Goal: Information Seeking & Learning: Learn about a topic

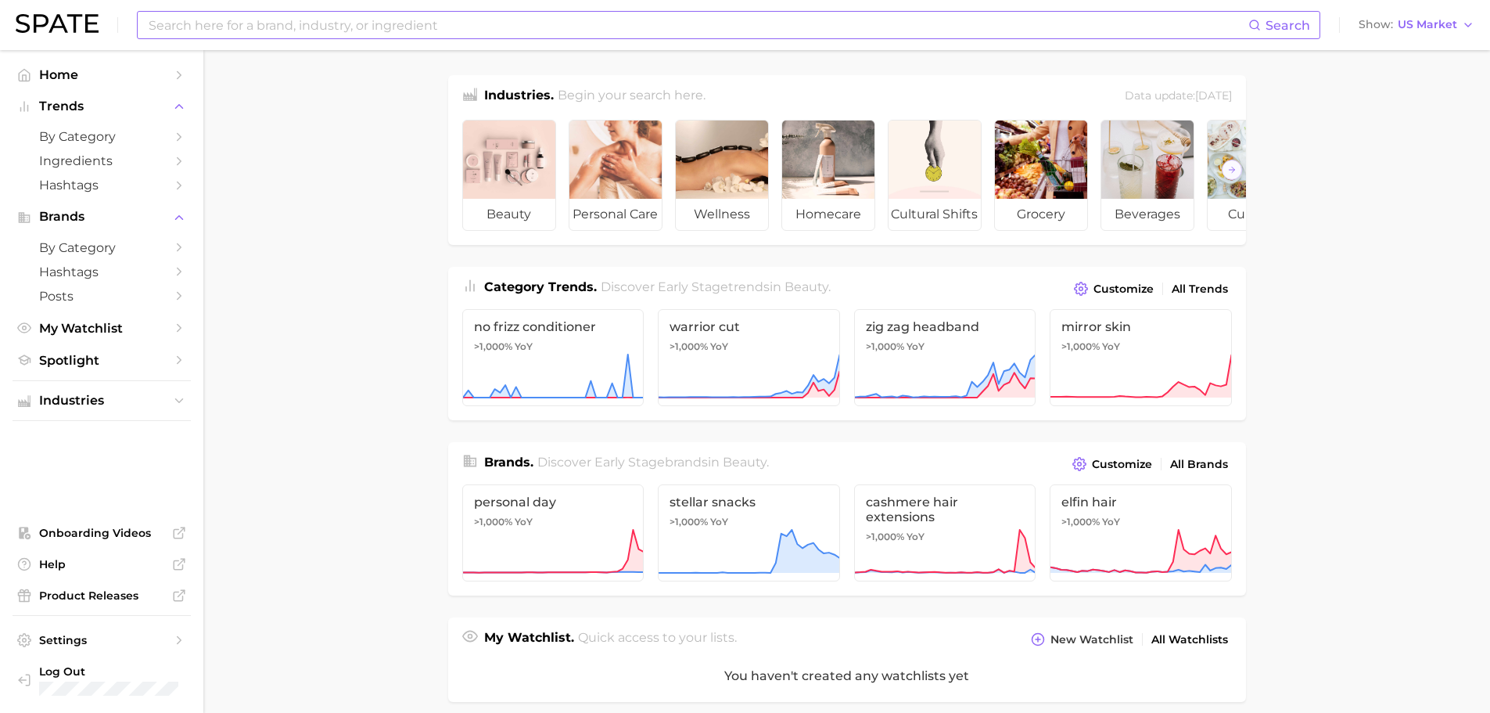
click at [631, 36] on input at bounding box center [698, 25] width 1102 height 27
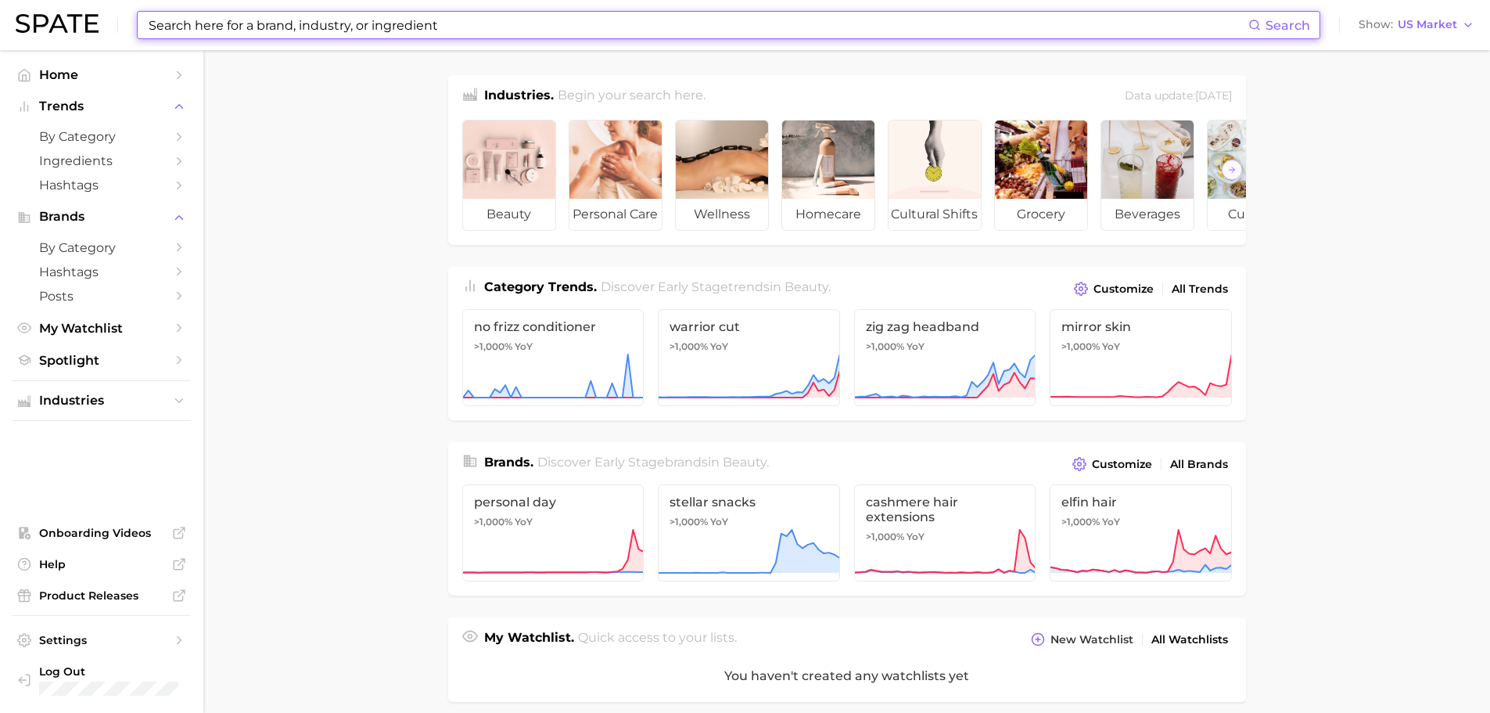
type input "ㅌ"
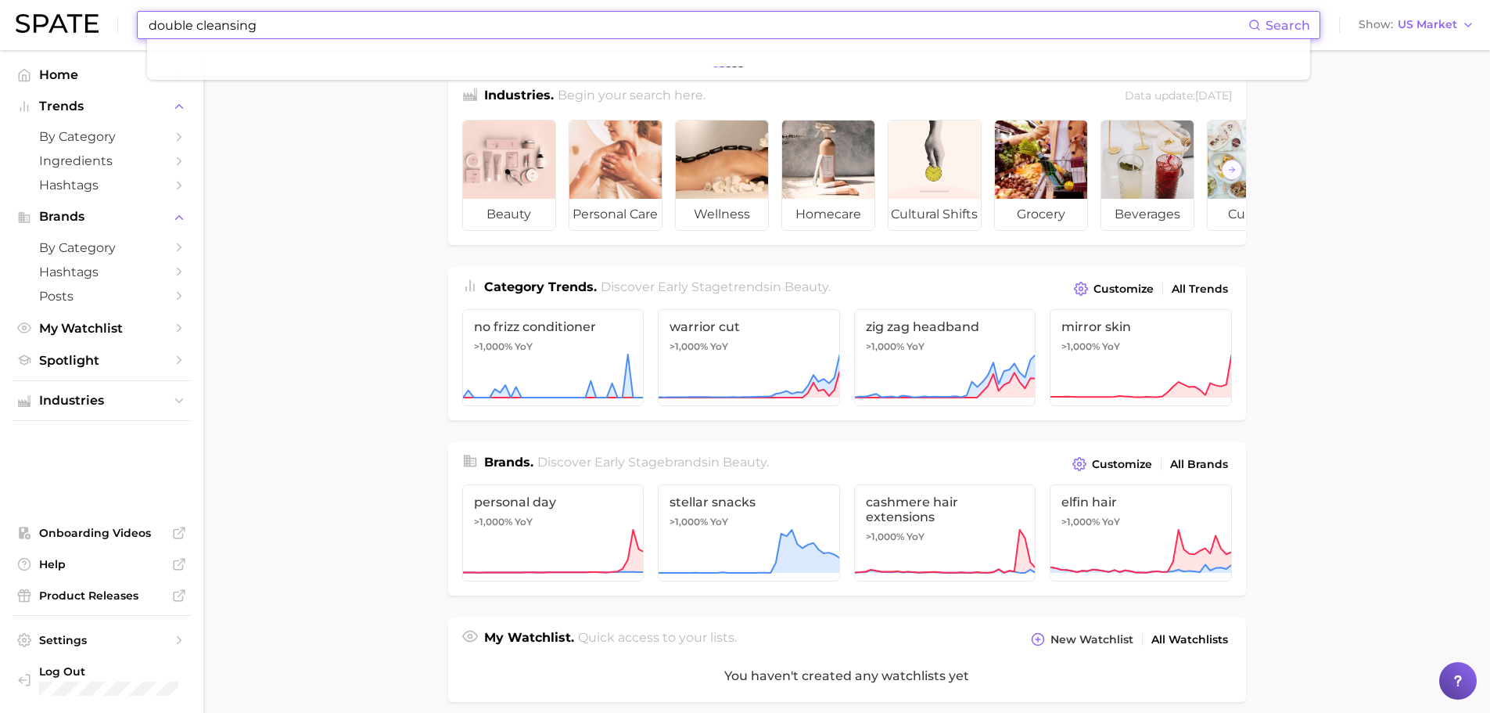
type input "double cleansing"
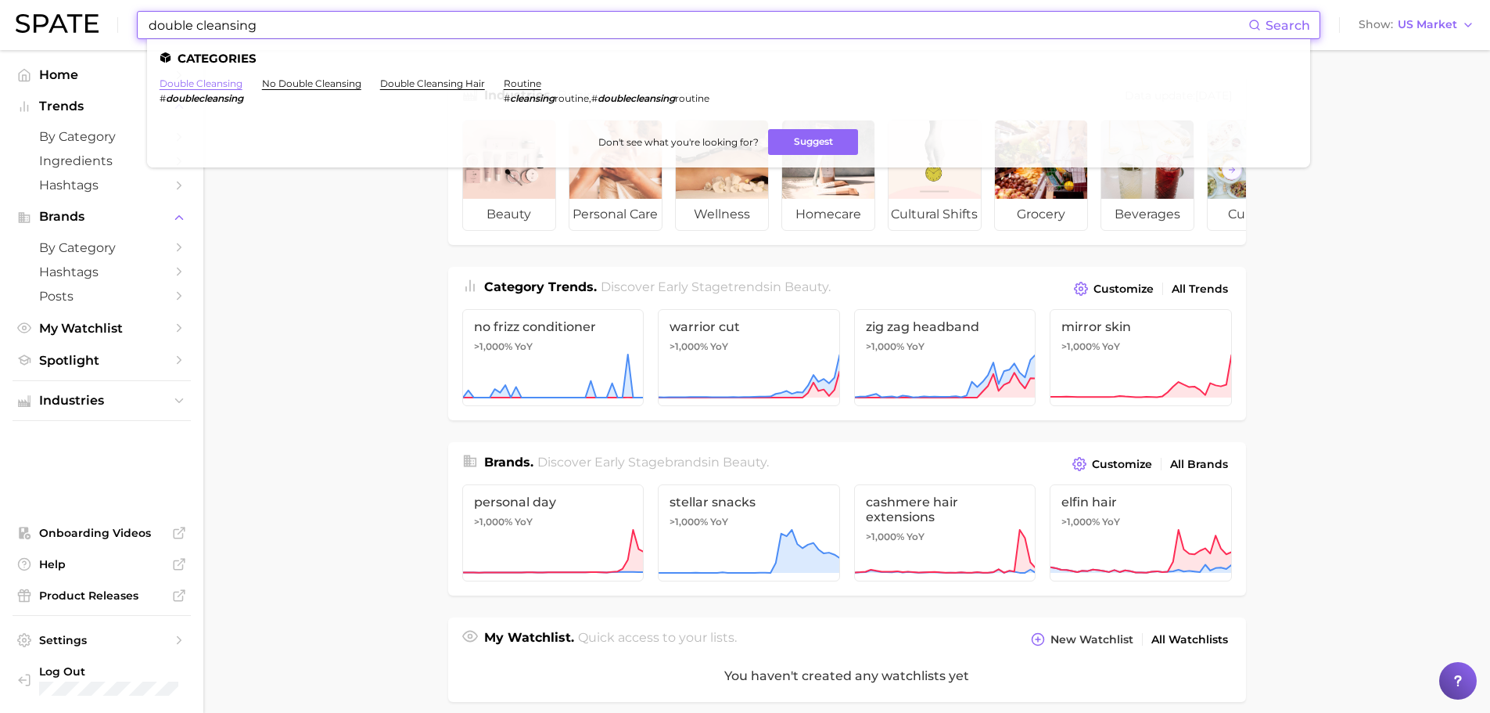
click at [230, 84] on link "double cleansing" at bounding box center [201, 83] width 83 height 12
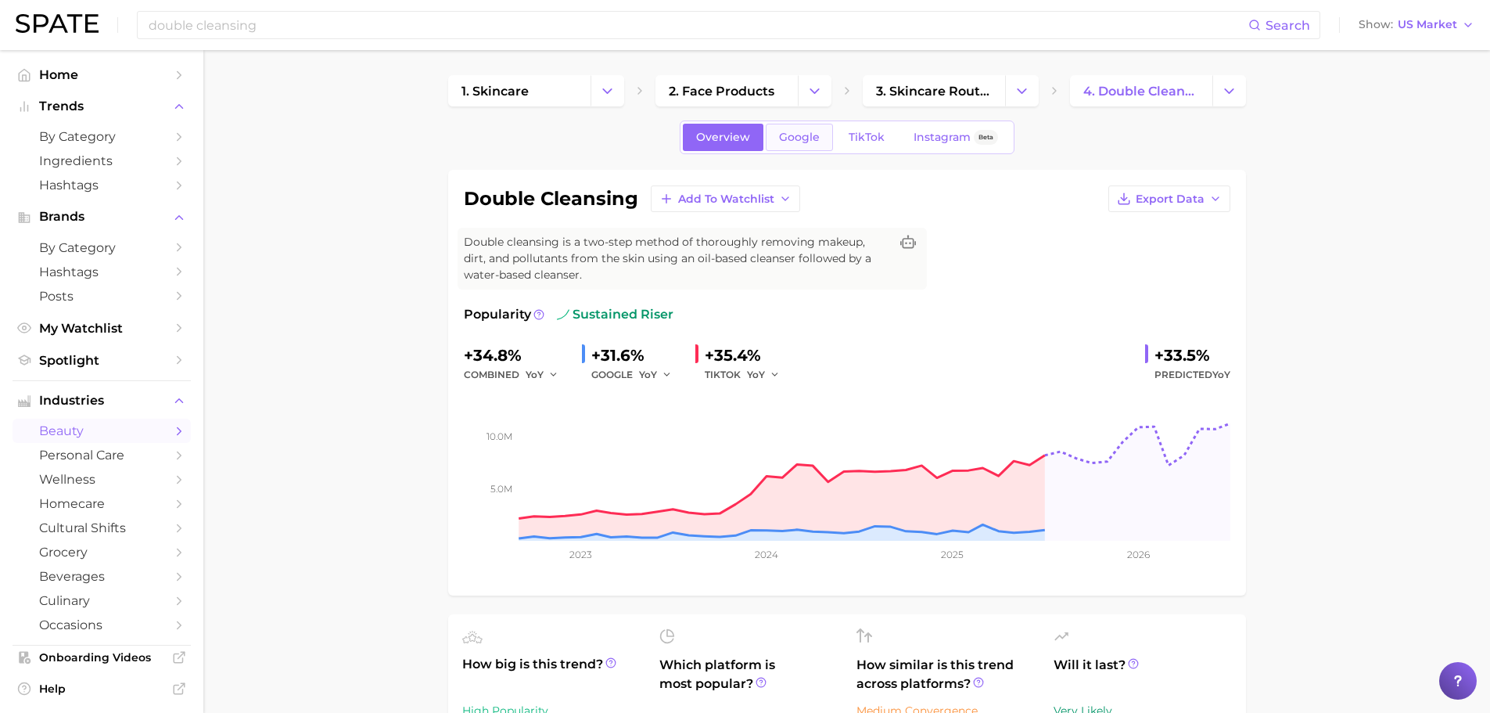
click at [811, 138] on span "Google" at bounding box center [799, 137] width 41 height 13
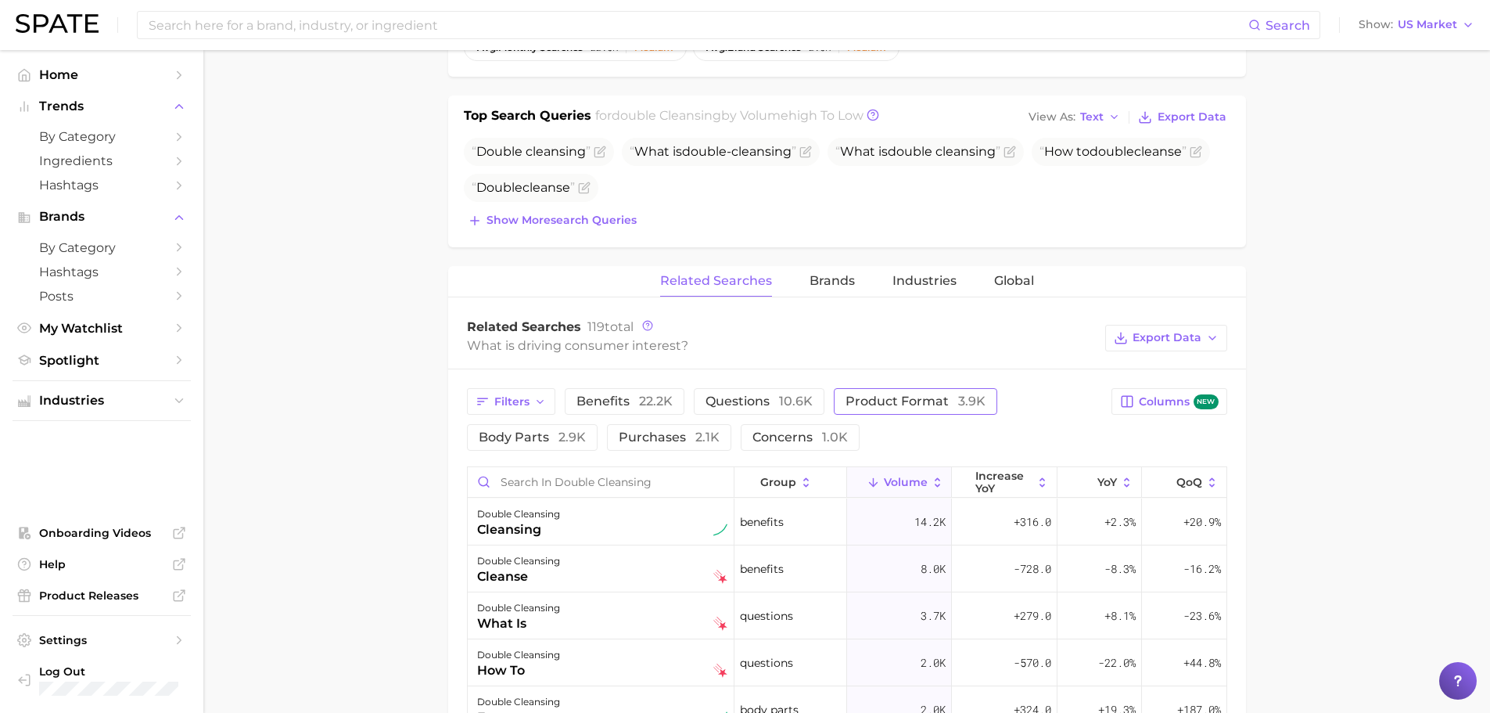
scroll to position [548, 0]
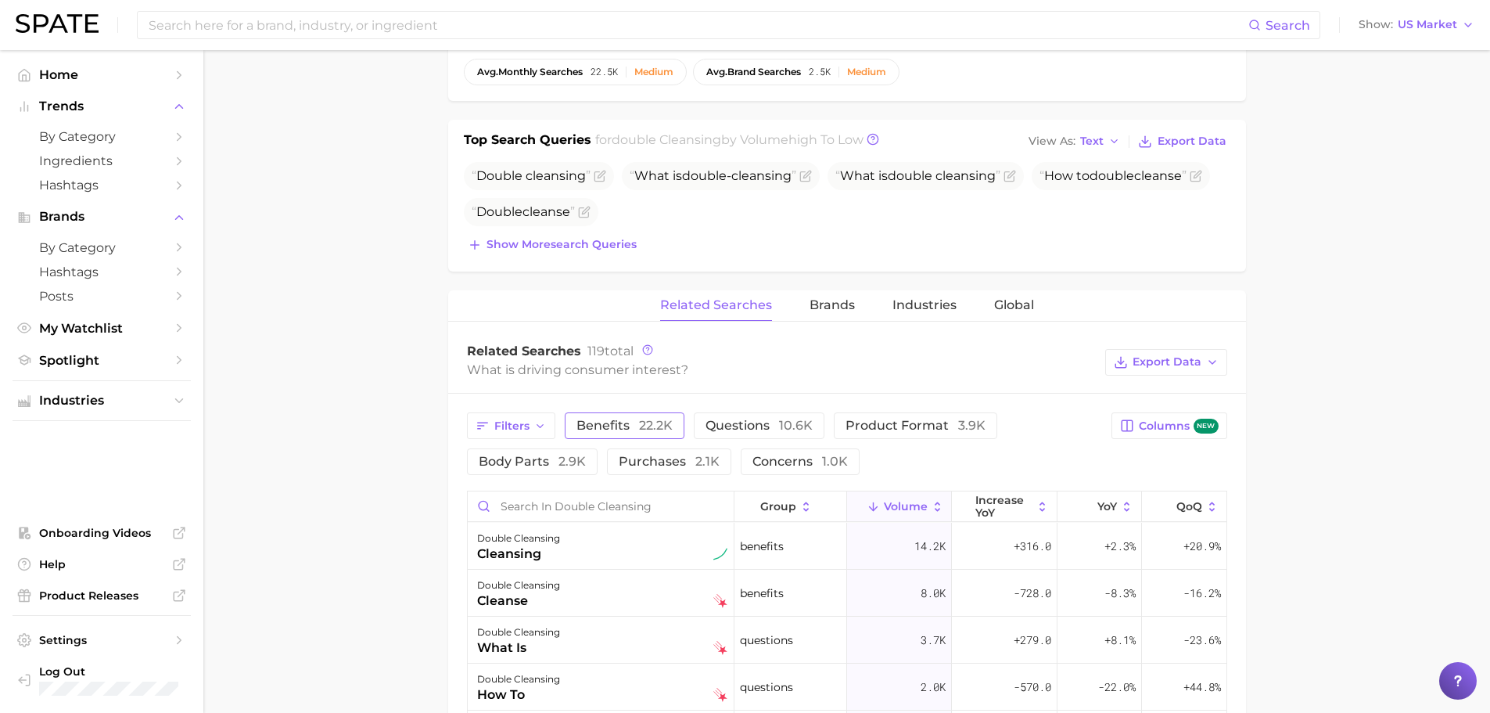
click at [639, 428] on span "22.2k" at bounding box center [656, 425] width 34 height 15
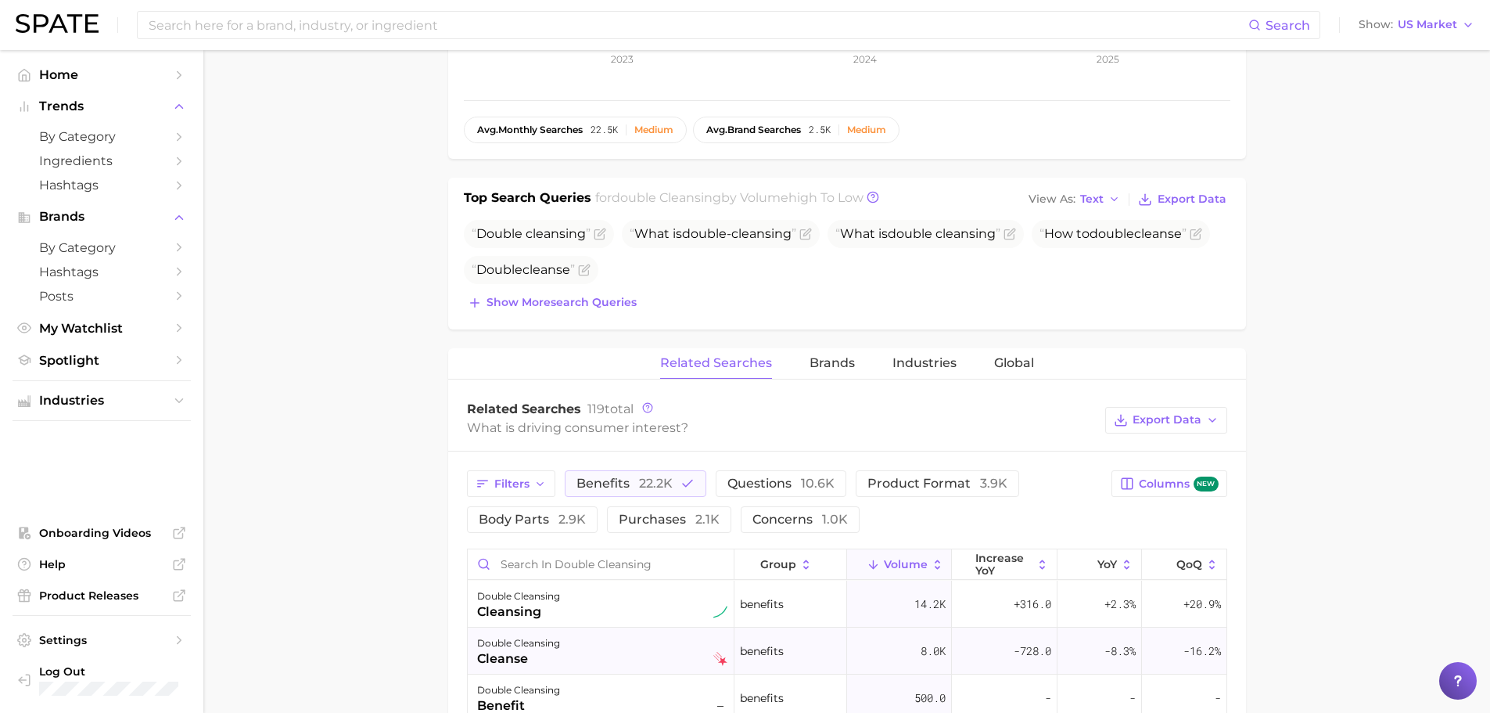
scroll to position [469, 0]
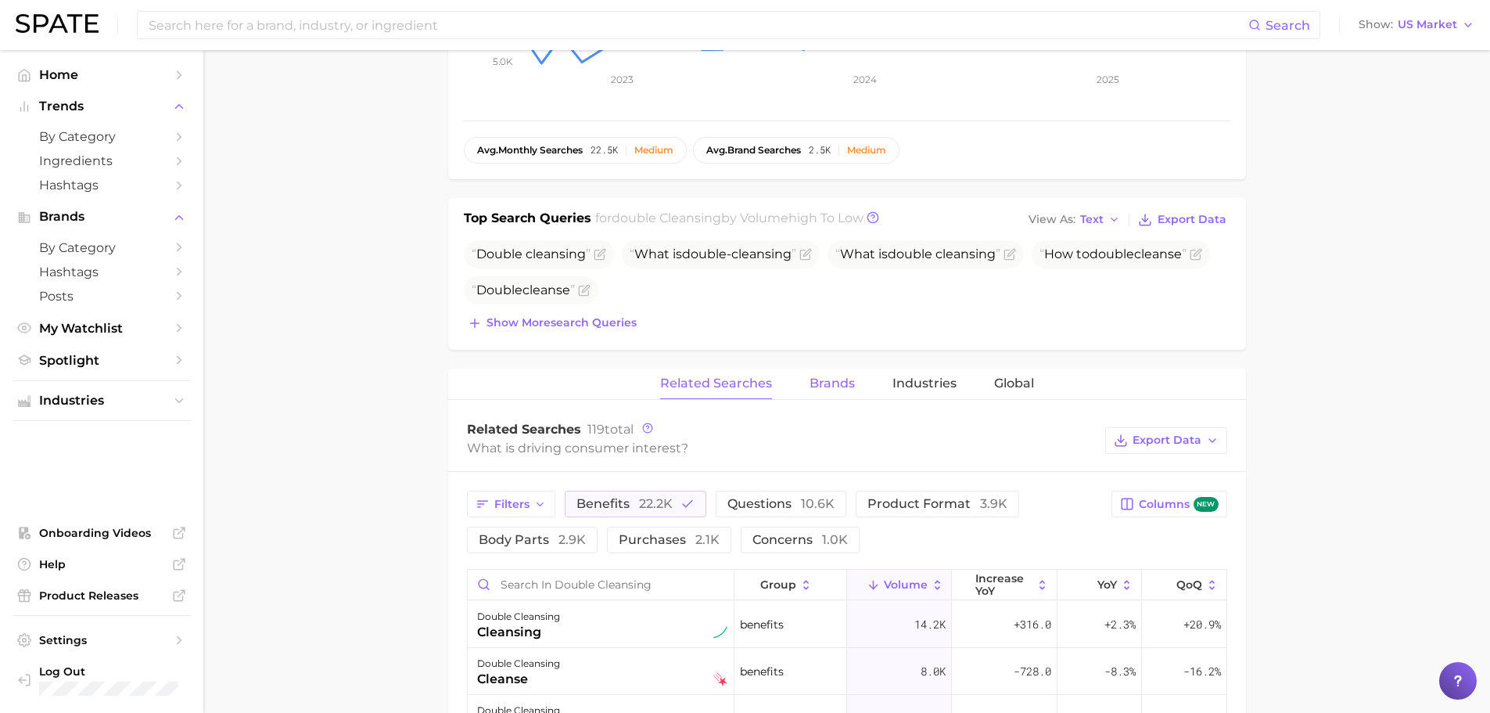
click at [824, 384] on span "Brands" at bounding box center [832, 383] width 45 height 14
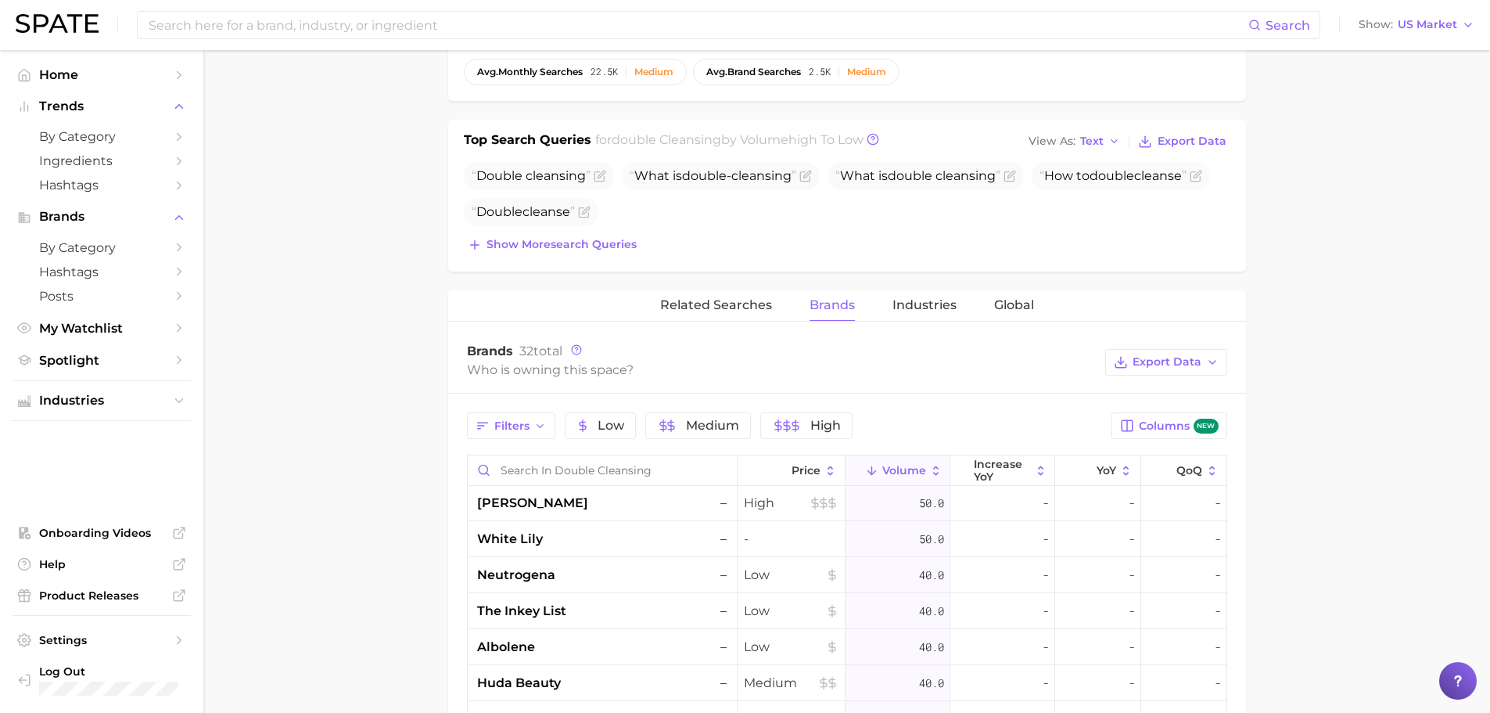
click at [719, 286] on div "double cleansing Add to Watchlist Export Data Double cleansing is a two-step me…" at bounding box center [847, 404] width 798 height 1564
click at [717, 300] on span "Related Searches" at bounding box center [716, 305] width 112 height 14
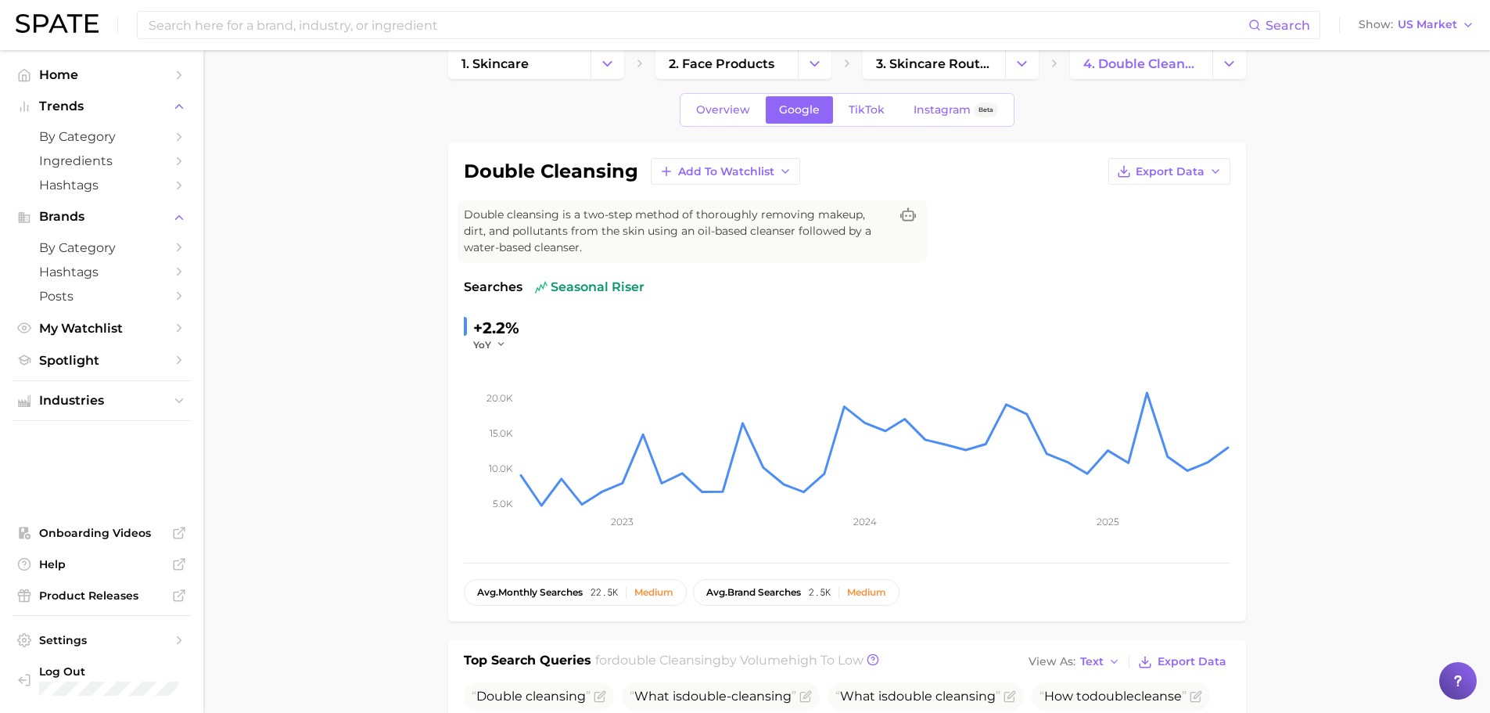
scroll to position [0, 0]
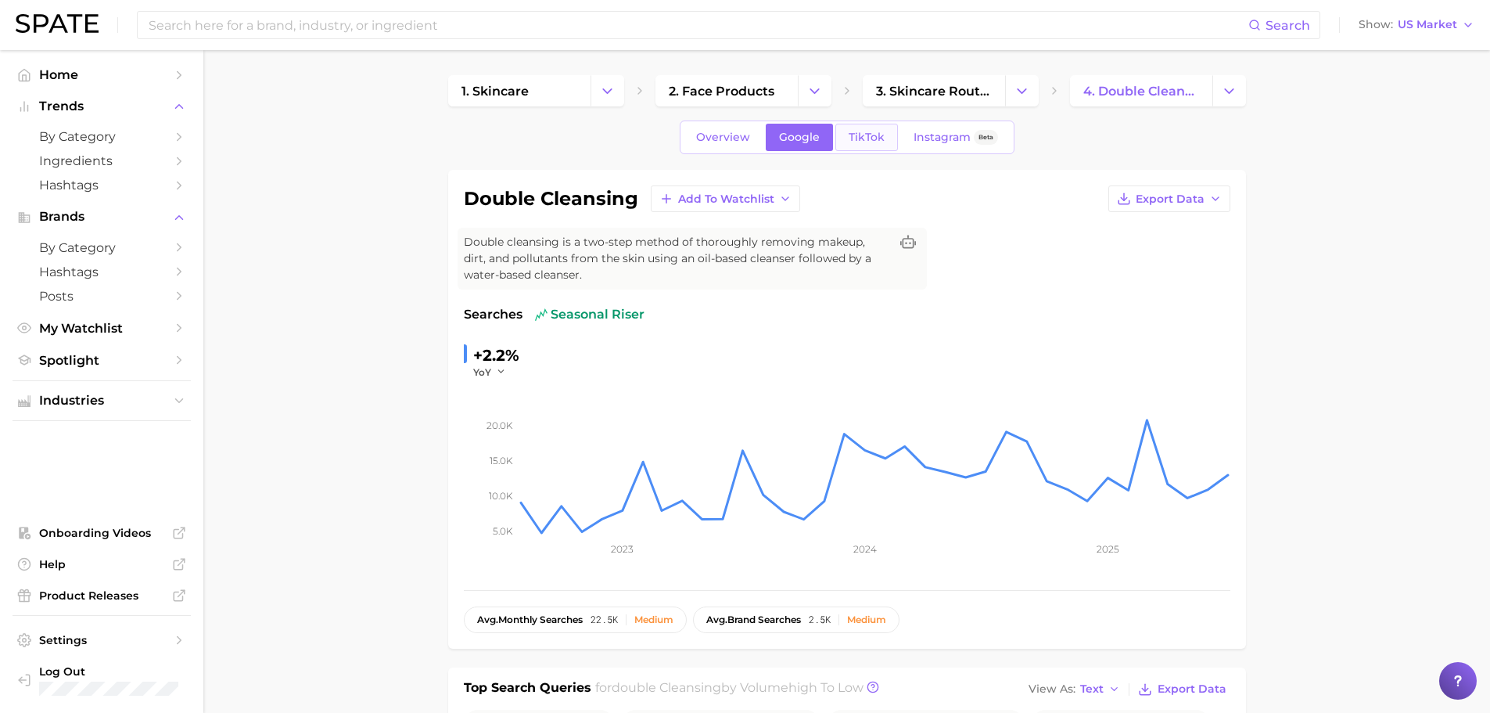
click at [872, 138] on span "TikTok" at bounding box center [867, 137] width 36 height 13
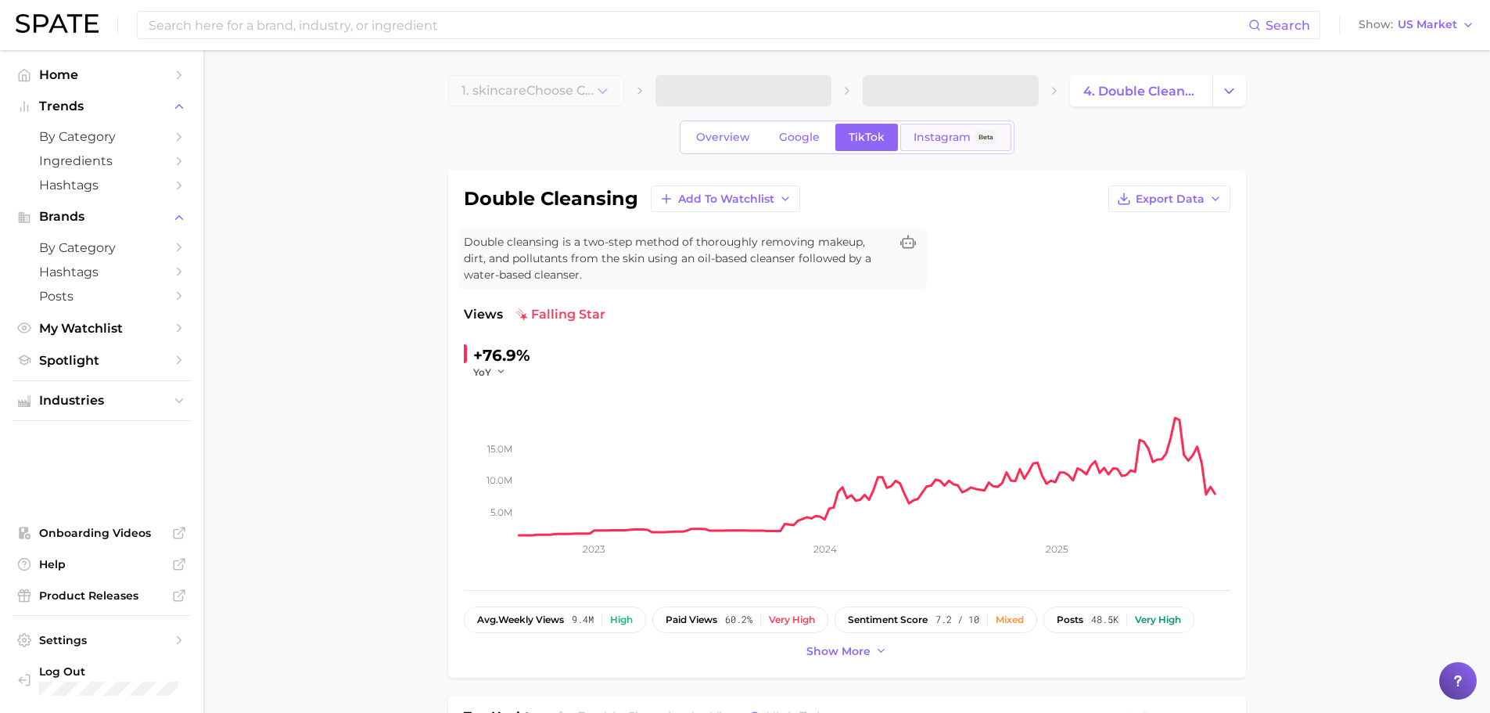
click at [964, 131] on span "Instagram" at bounding box center [942, 137] width 57 height 13
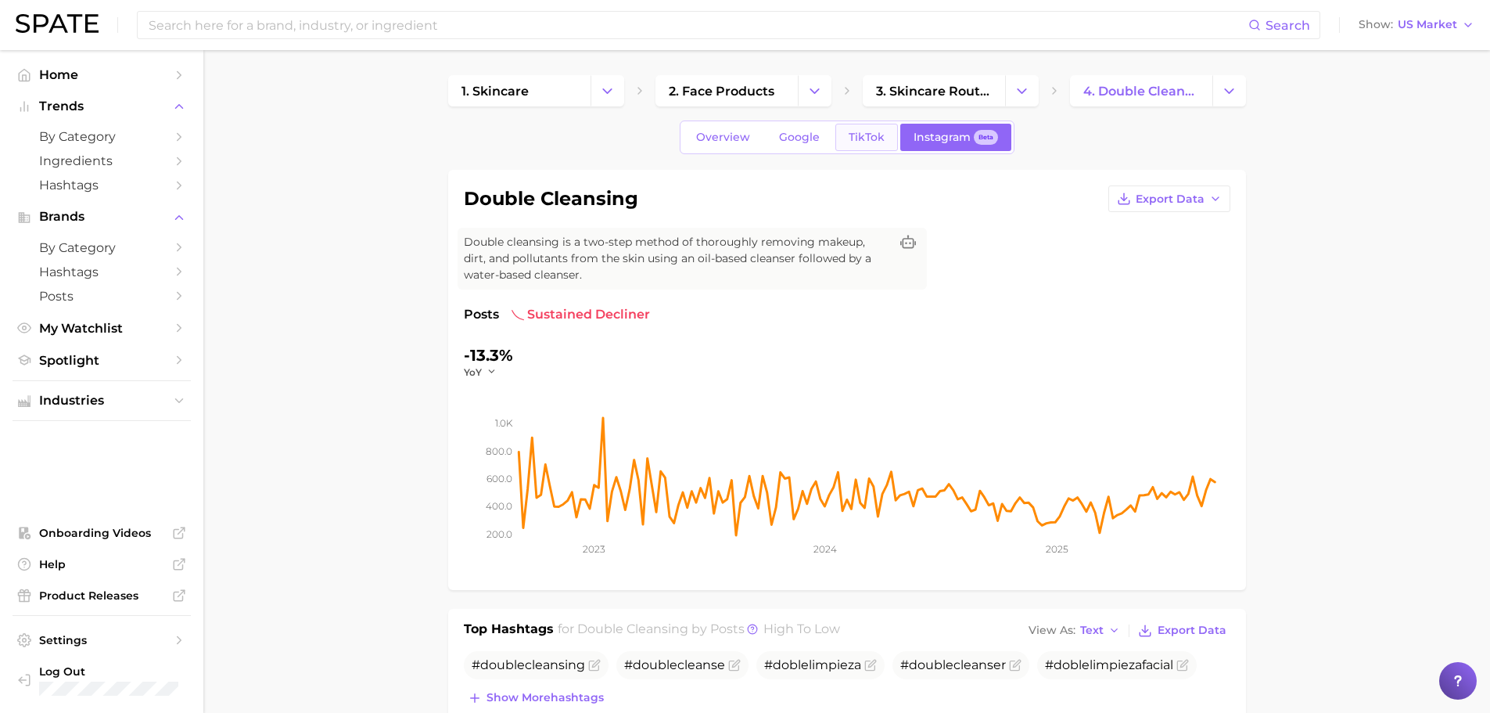
click at [836, 146] on link "TikTok" at bounding box center [867, 137] width 63 height 27
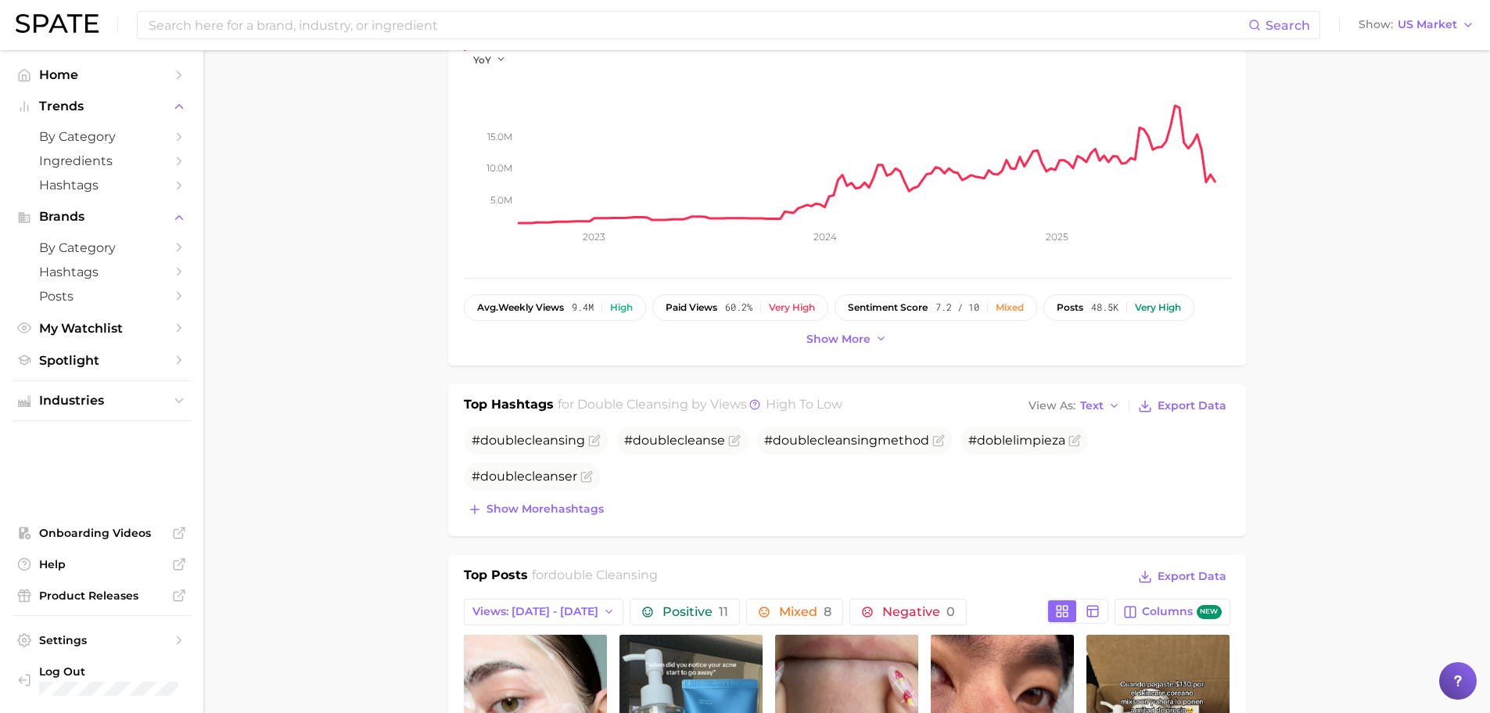
scroll to position [313, 0]
click at [822, 343] on span "Show more" at bounding box center [839, 338] width 64 height 13
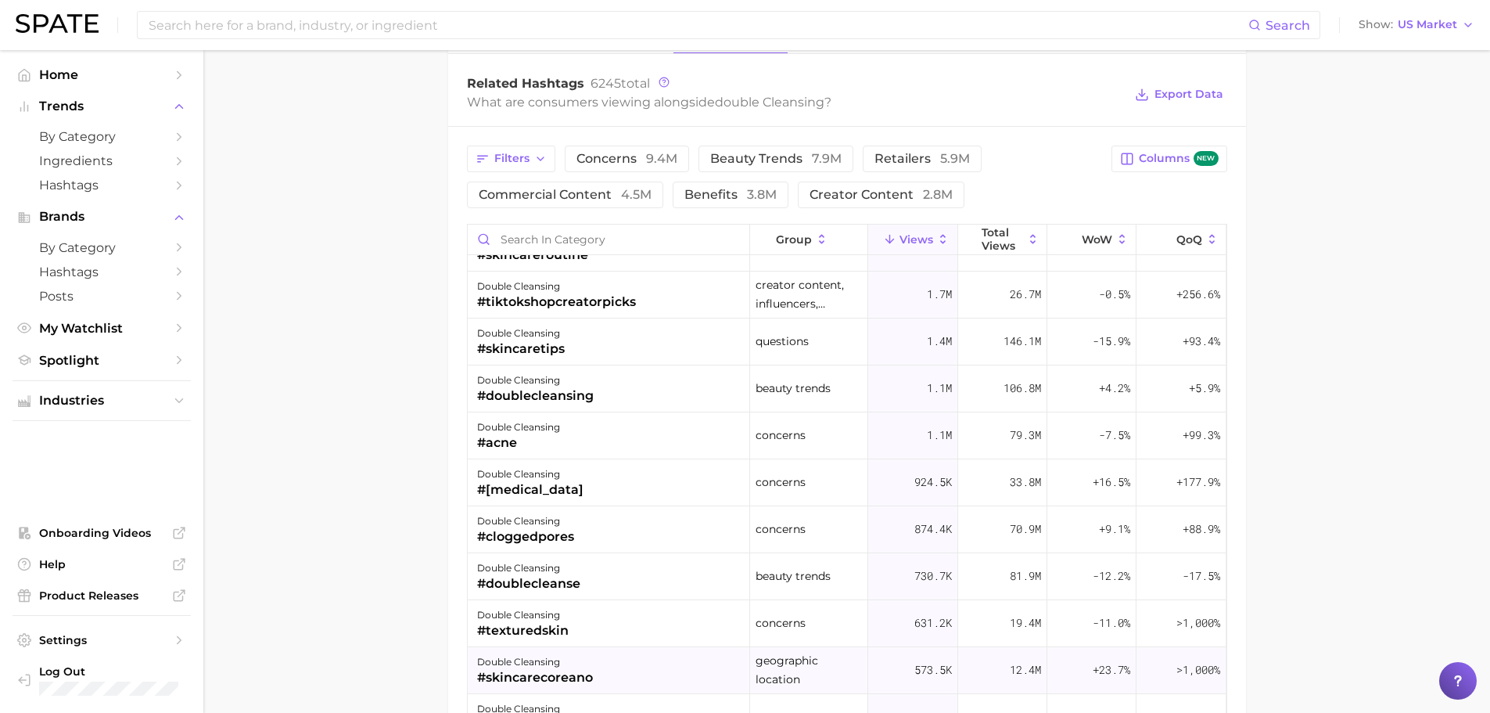
scroll to position [0, 0]
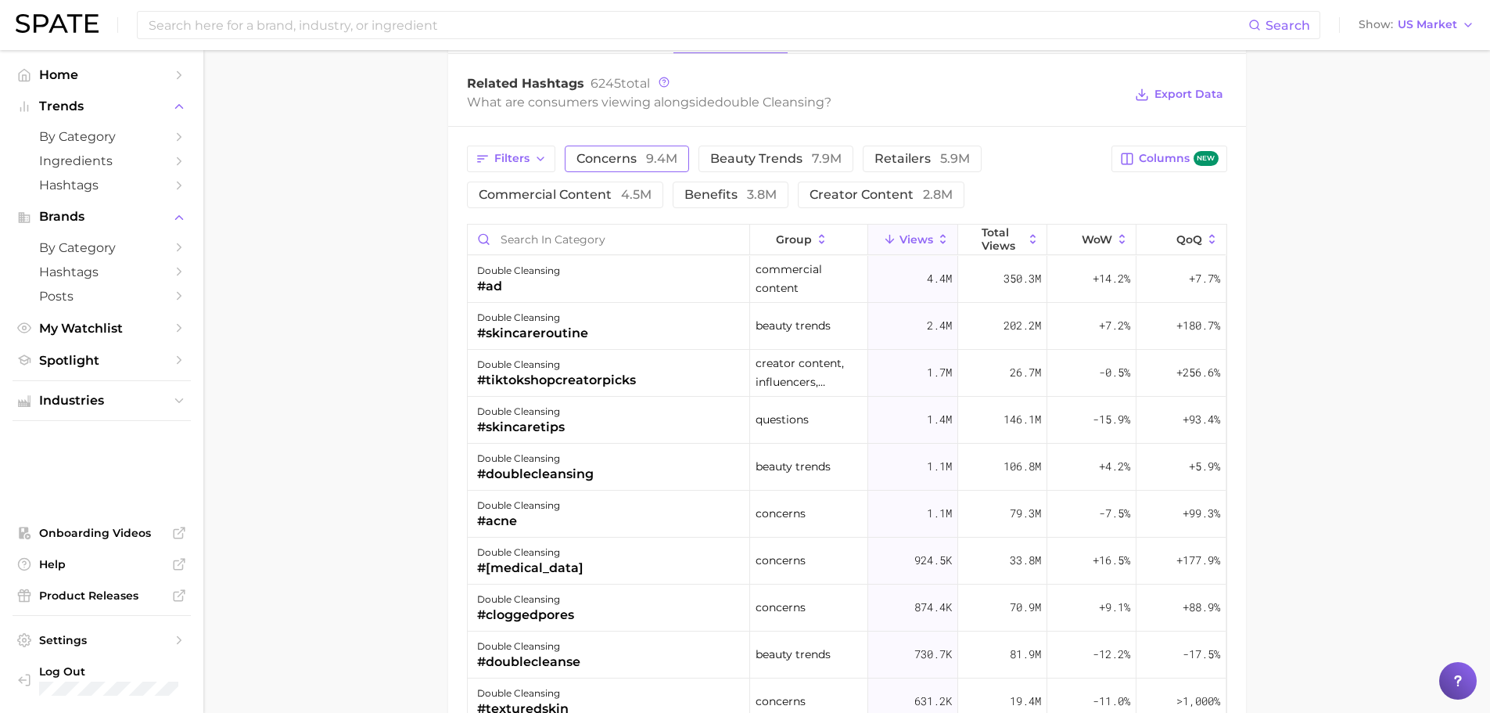
click at [687, 160] on button "concerns 9.4m" at bounding box center [627, 159] width 124 height 27
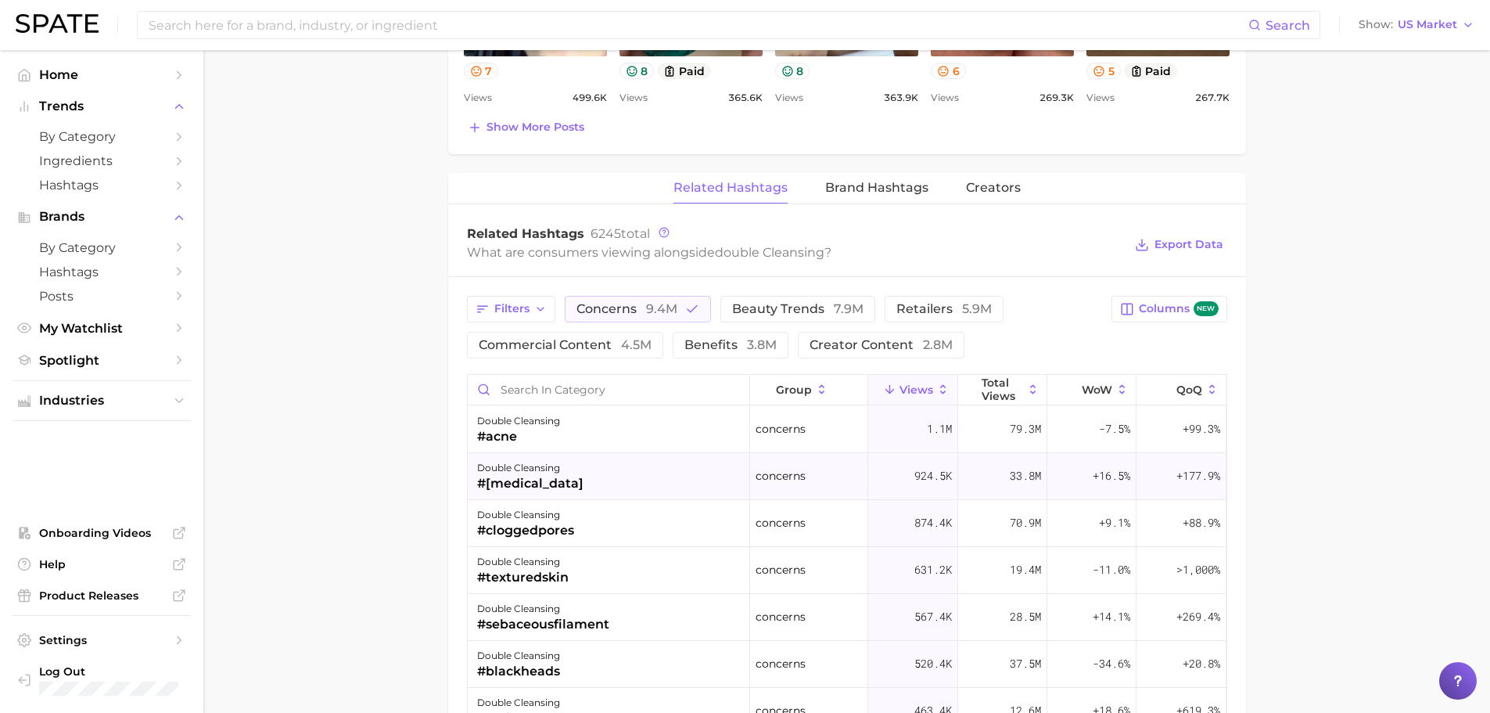
scroll to position [1174, 0]
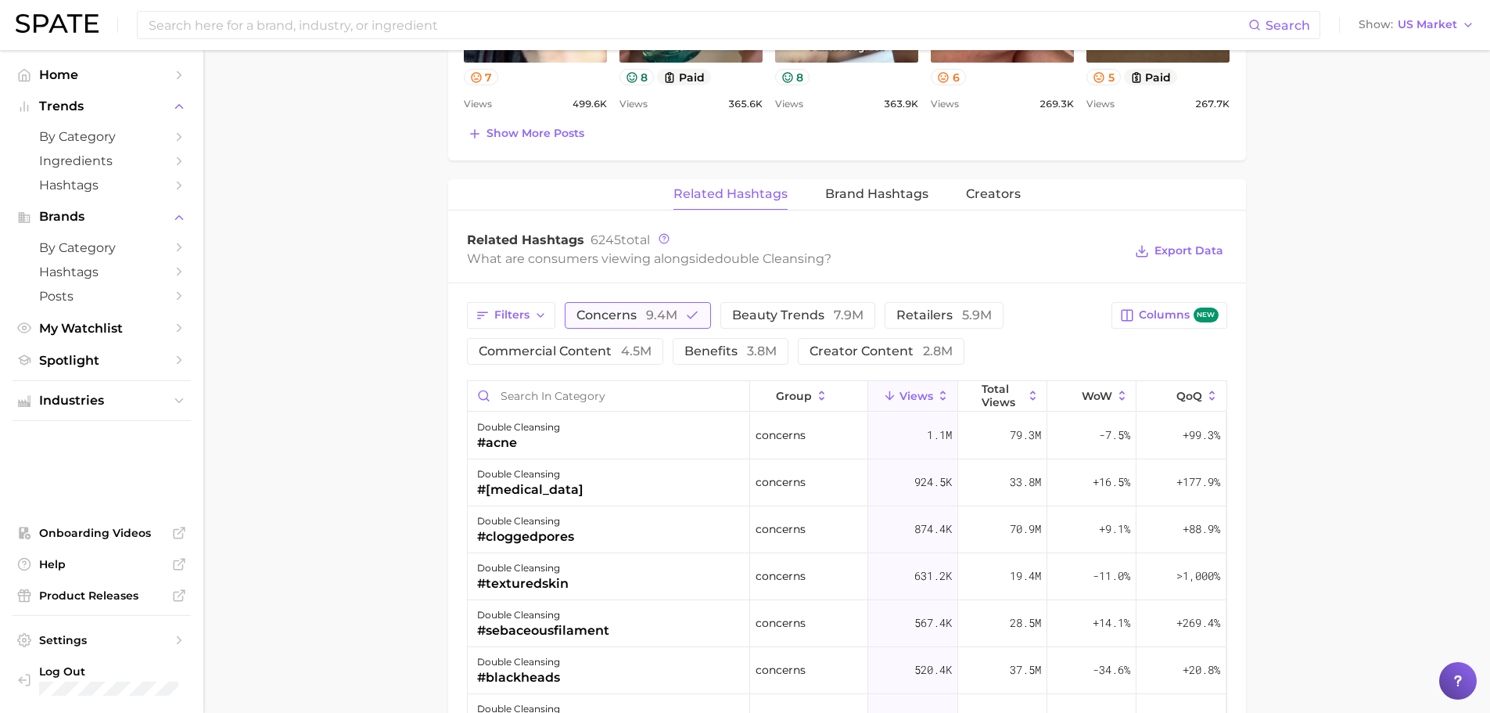
click at [665, 327] on button "concerns 9.4m" at bounding box center [638, 315] width 146 height 27
click at [731, 326] on button "beauty trends 7.9m" at bounding box center [776, 315] width 155 height 27
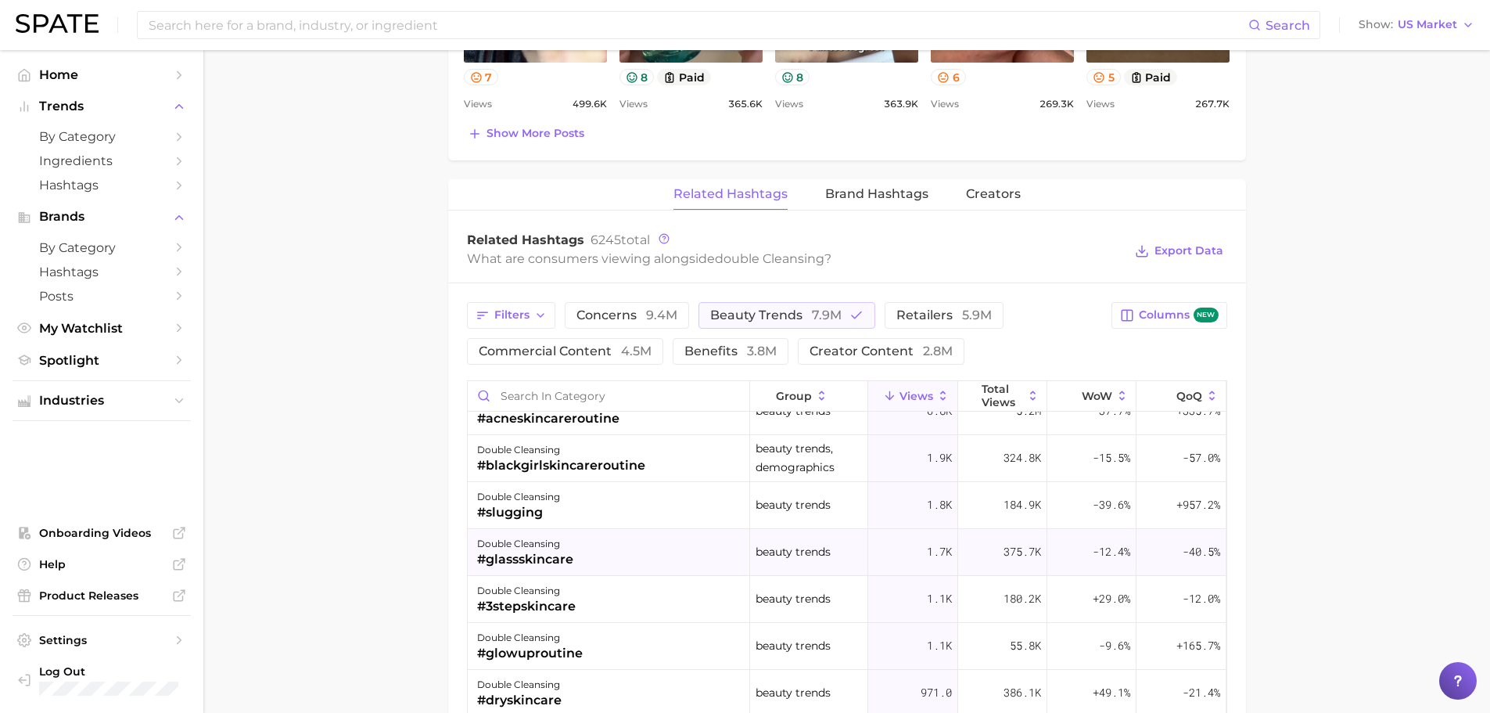
scroll to position [861, 0]
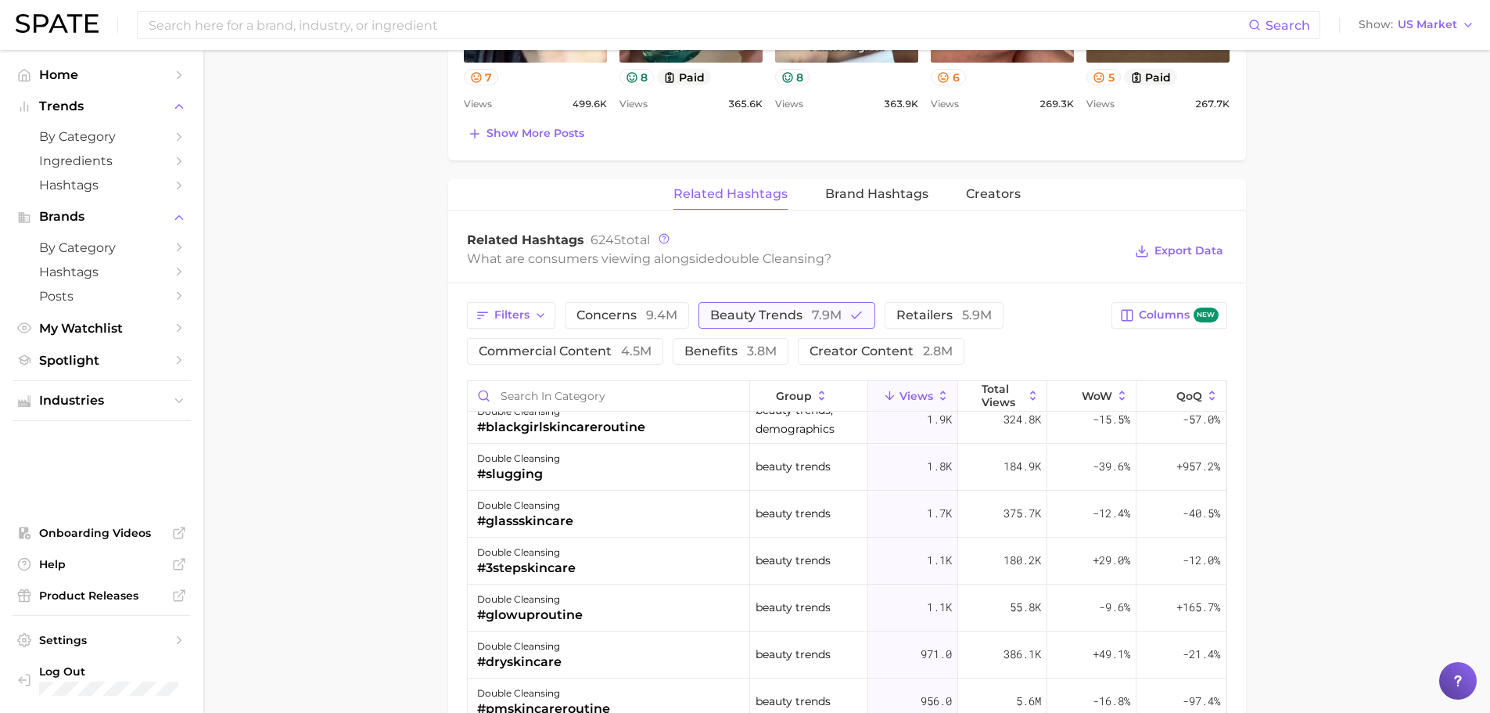
click at [834, 314] on span "7.9m" at bounding box center [827, 314] width 30 height 15
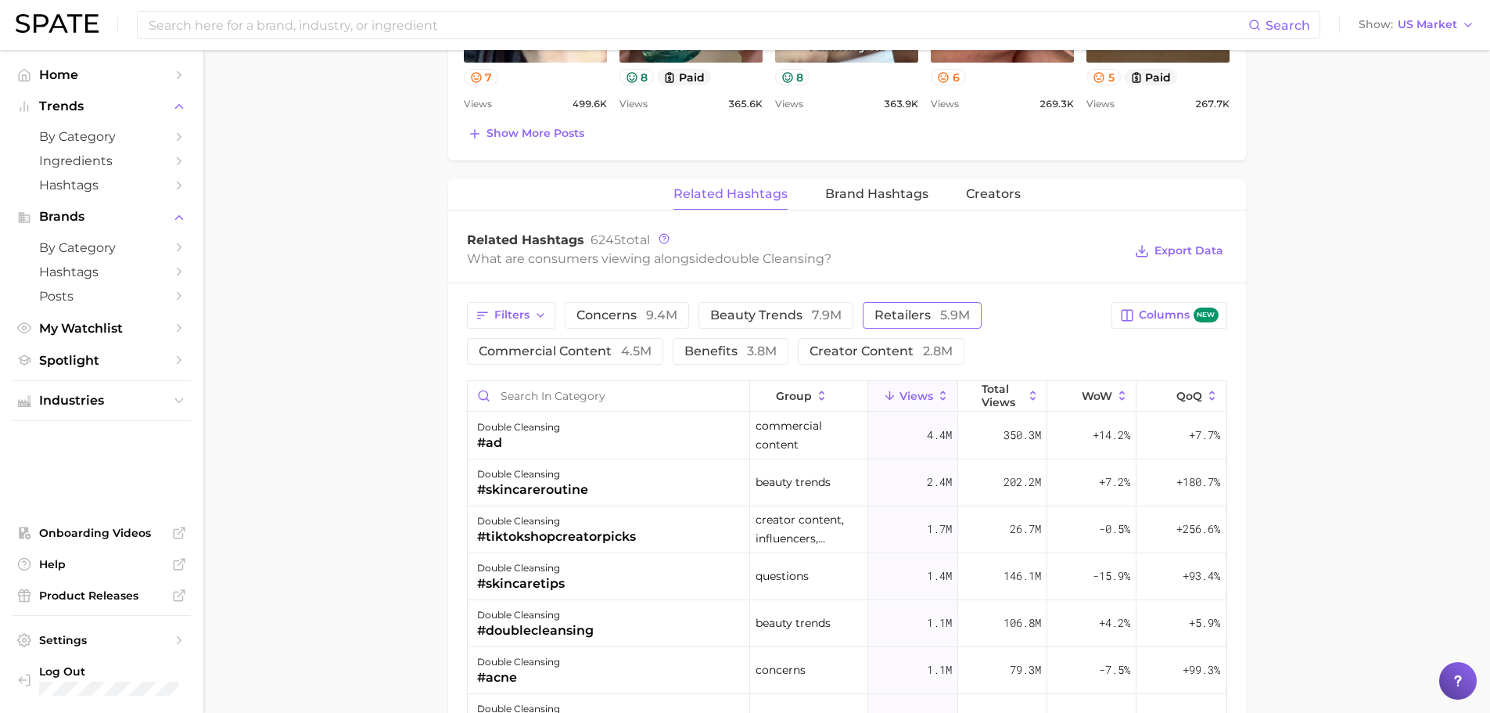
click at [940, 314] on span "5.9m" at bounding box center [955, 314] width 30 height 15
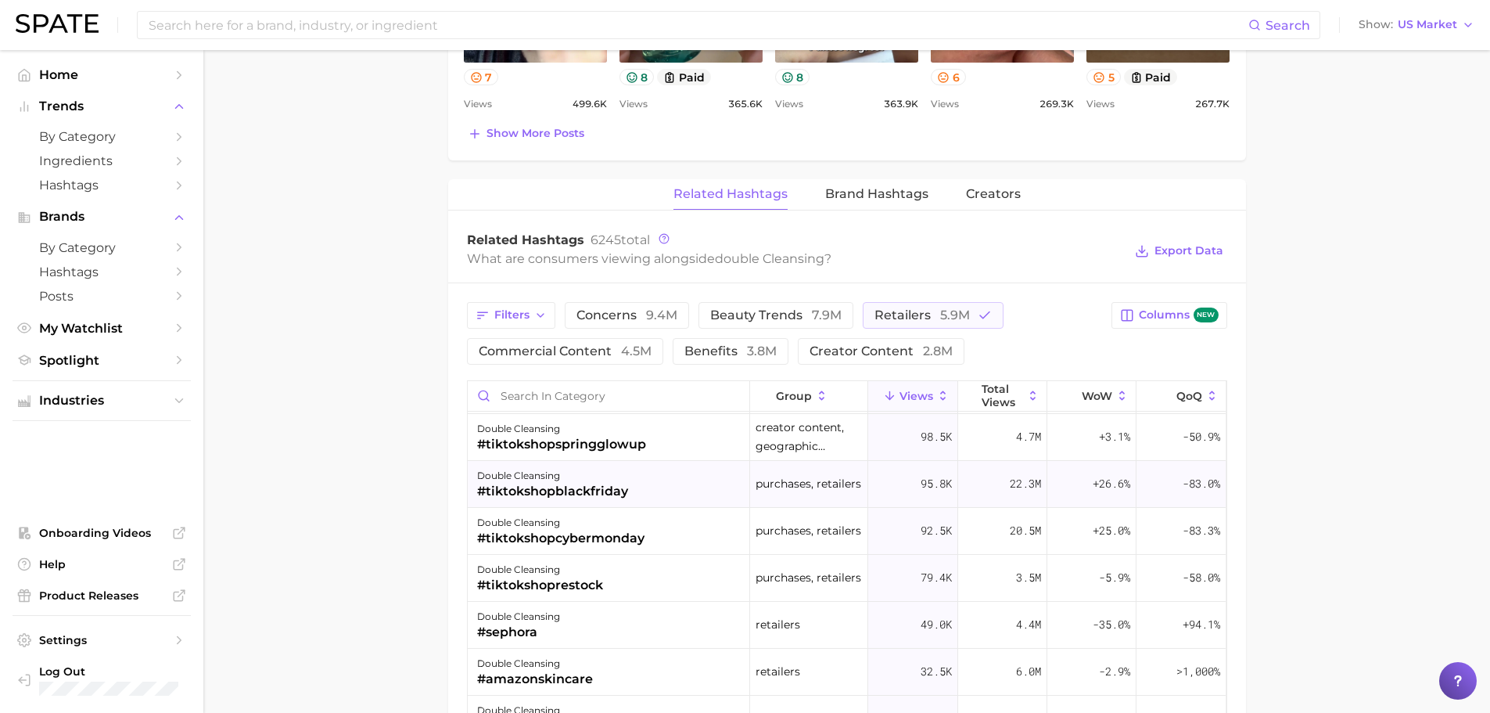
scroll to position [704, 0]
click at [577, 347] on span "commercial content 4.5m" at bounding box center [565, 351] width 173 height 13
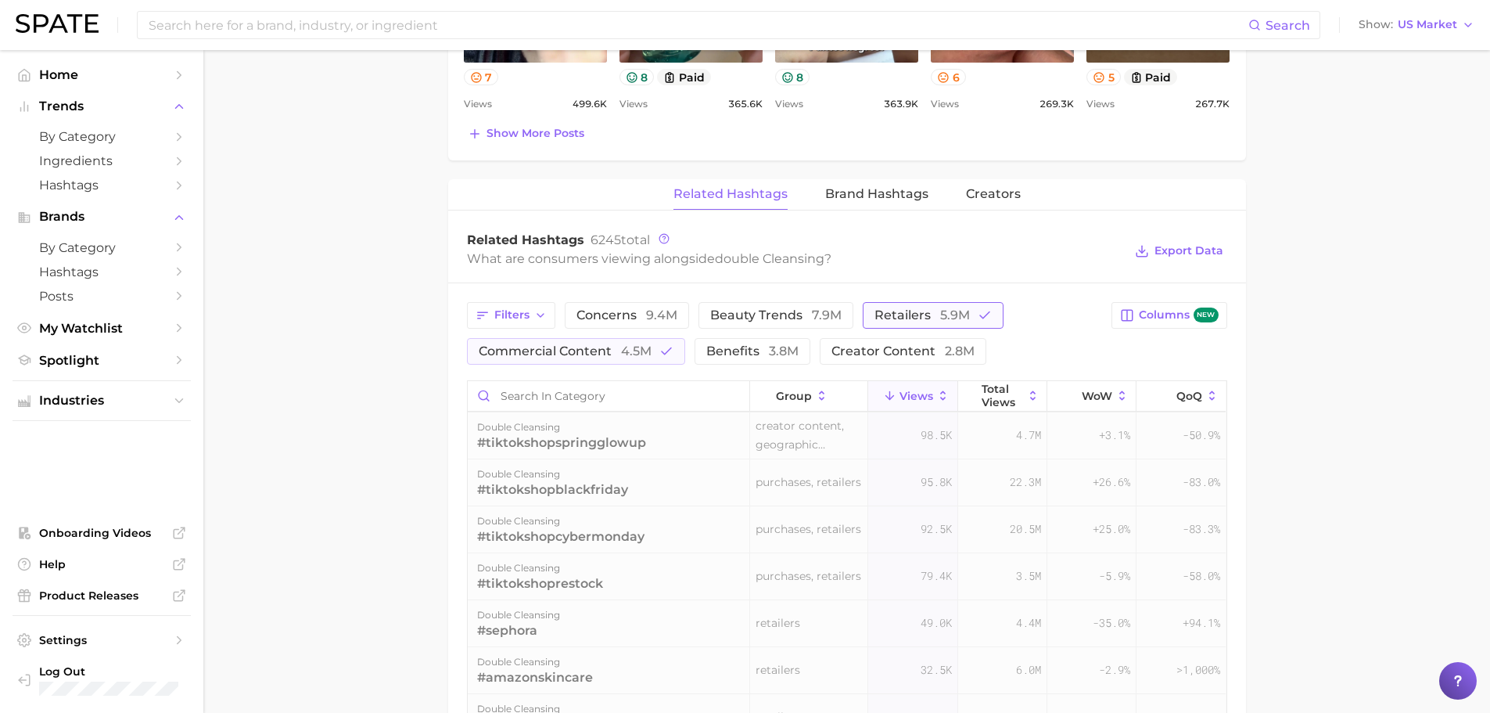
scroll to position [0, 0]
click at [976, 324] on button "retailers 5.9m" at bounding box center [933, 315] width 141 height 27
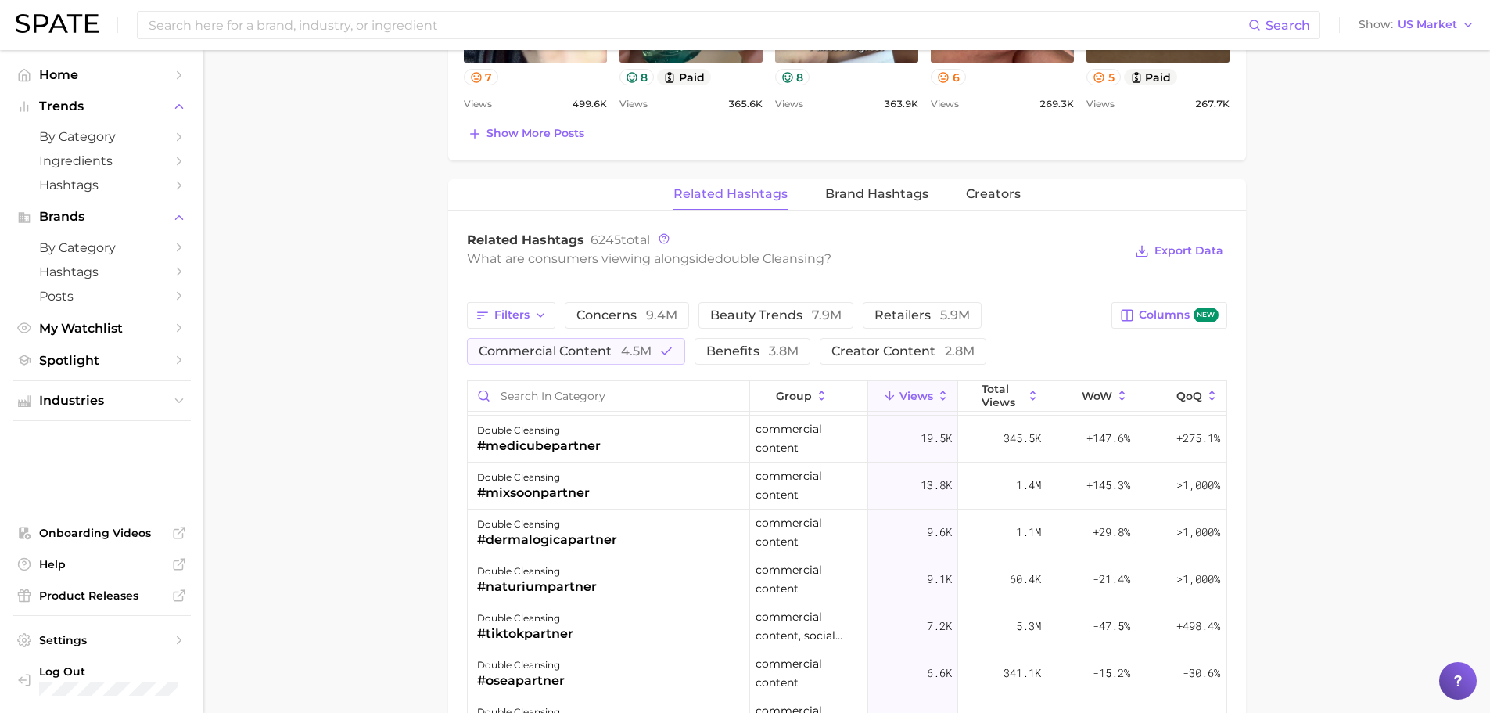
scroll to position [78, 0]
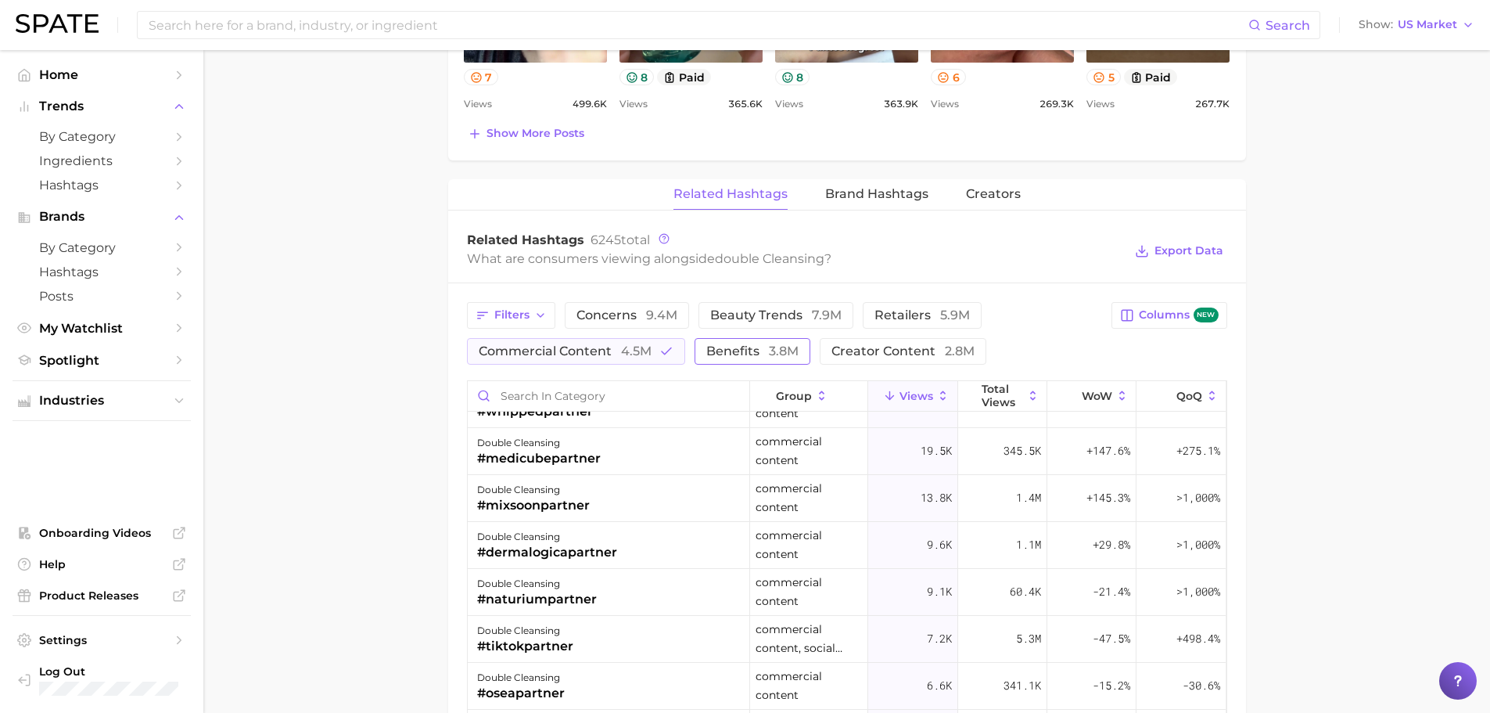
click at [779, 353] on span "3.8m" at bounding box center [784, 350] width 30 height 15
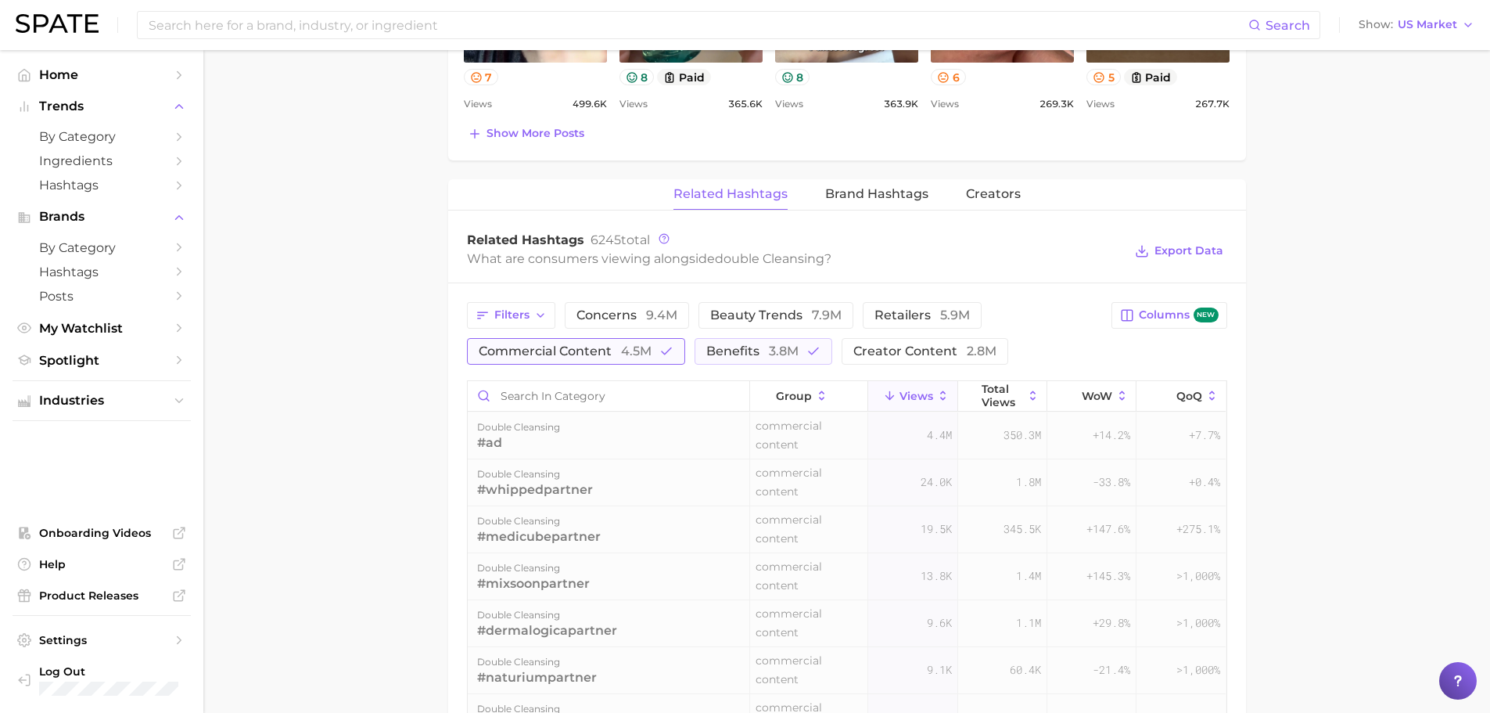
click at [642, 342] on button "commercial content 4.5m" at bounding box center [576, 351] width 218 height 27
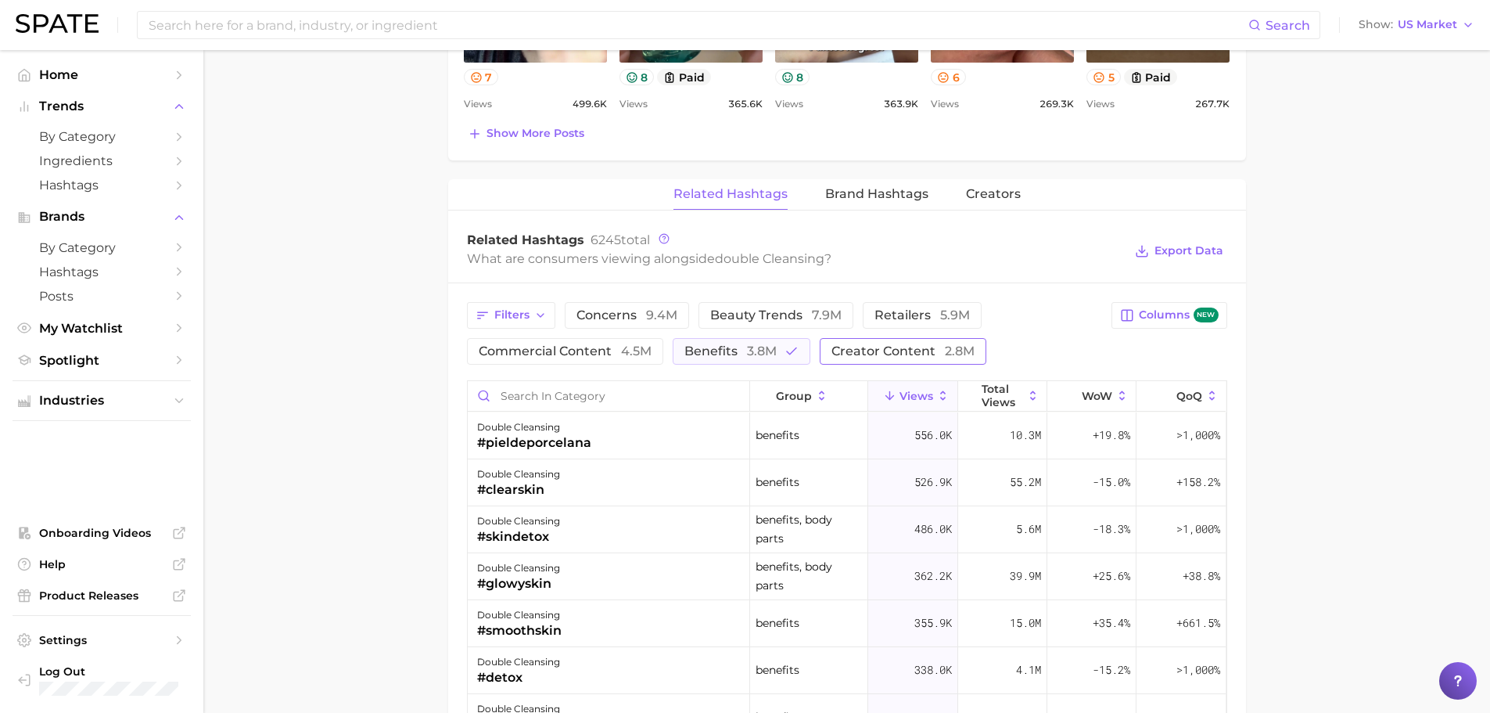
click at [930, 356] on span "creator content 2.8m" at bounding box center [903, 351] width 143 height 13
click at [718, 355] on span "benefits 3.8m" at bounding box center [731, 351] width 92 height 13
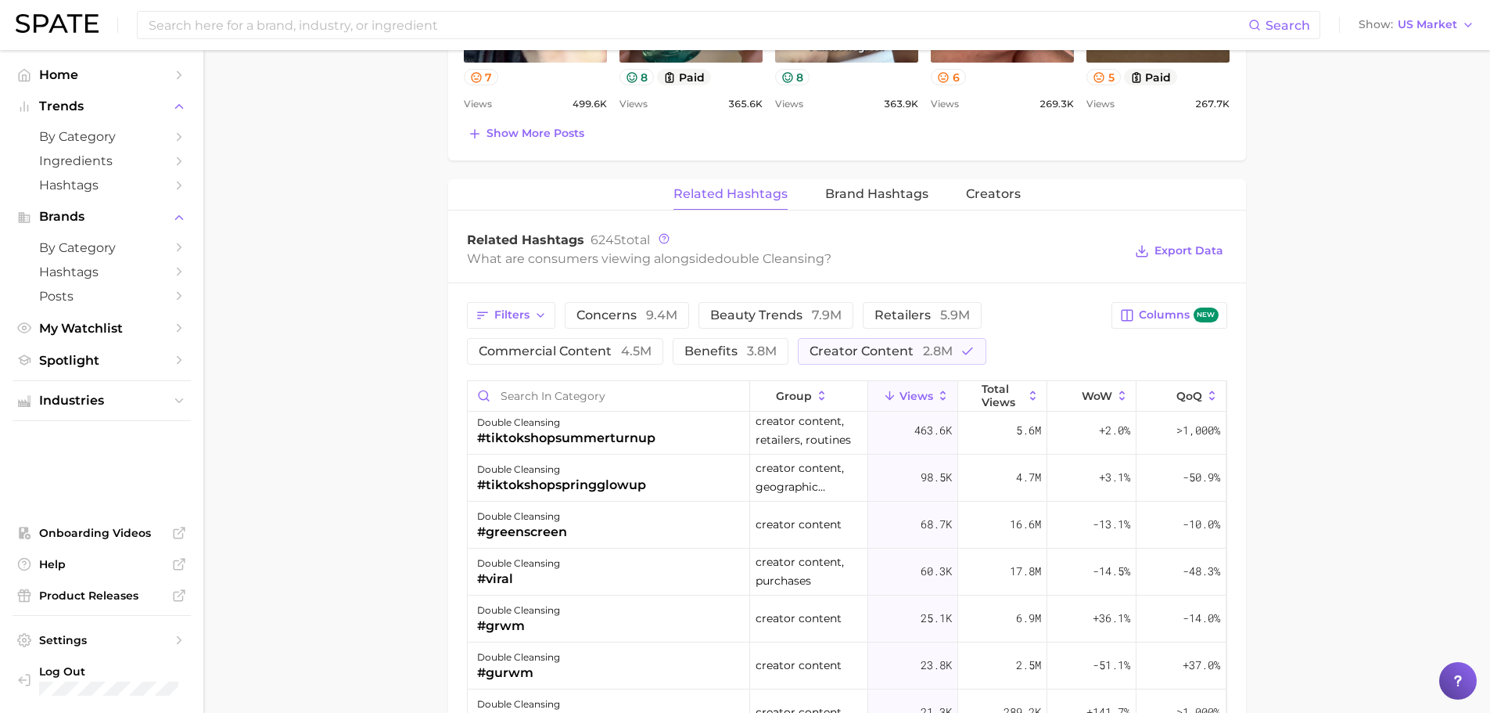
scroll to position [78, 0]
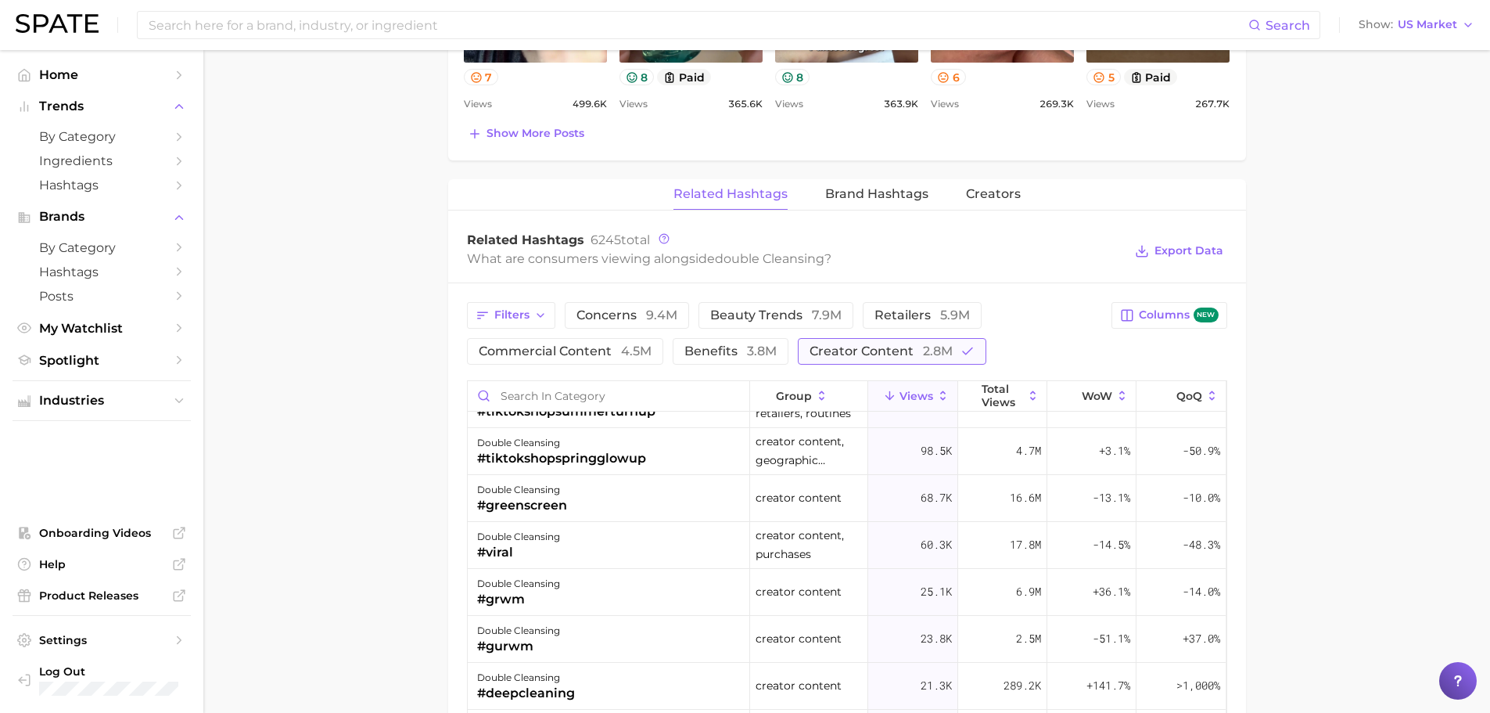
click at [943, 361] on button "creator content 2.8m" at bounding box center [892, 351] width 189 height 27
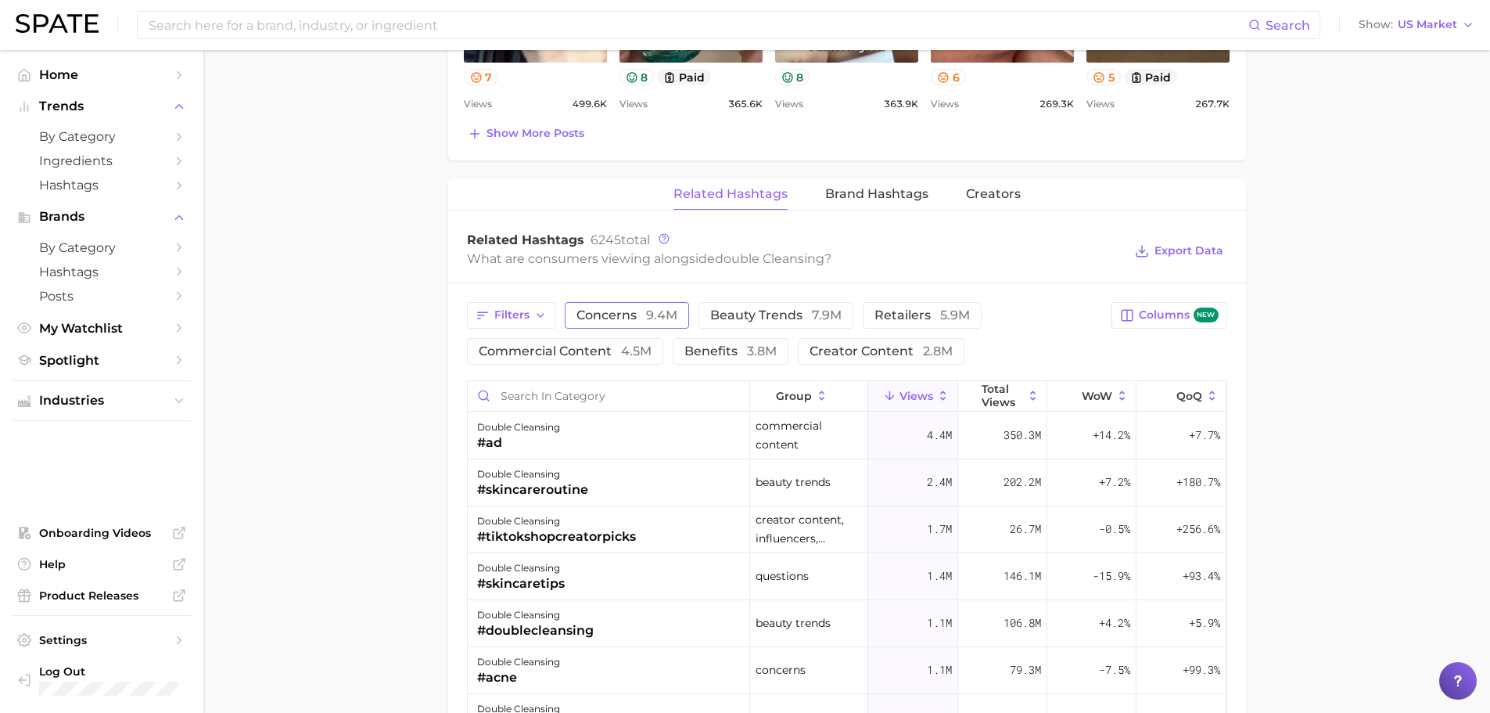
click at [624, 310] on span "concerns 9.4m" at bounding box center [627, 315] width 101 height 13
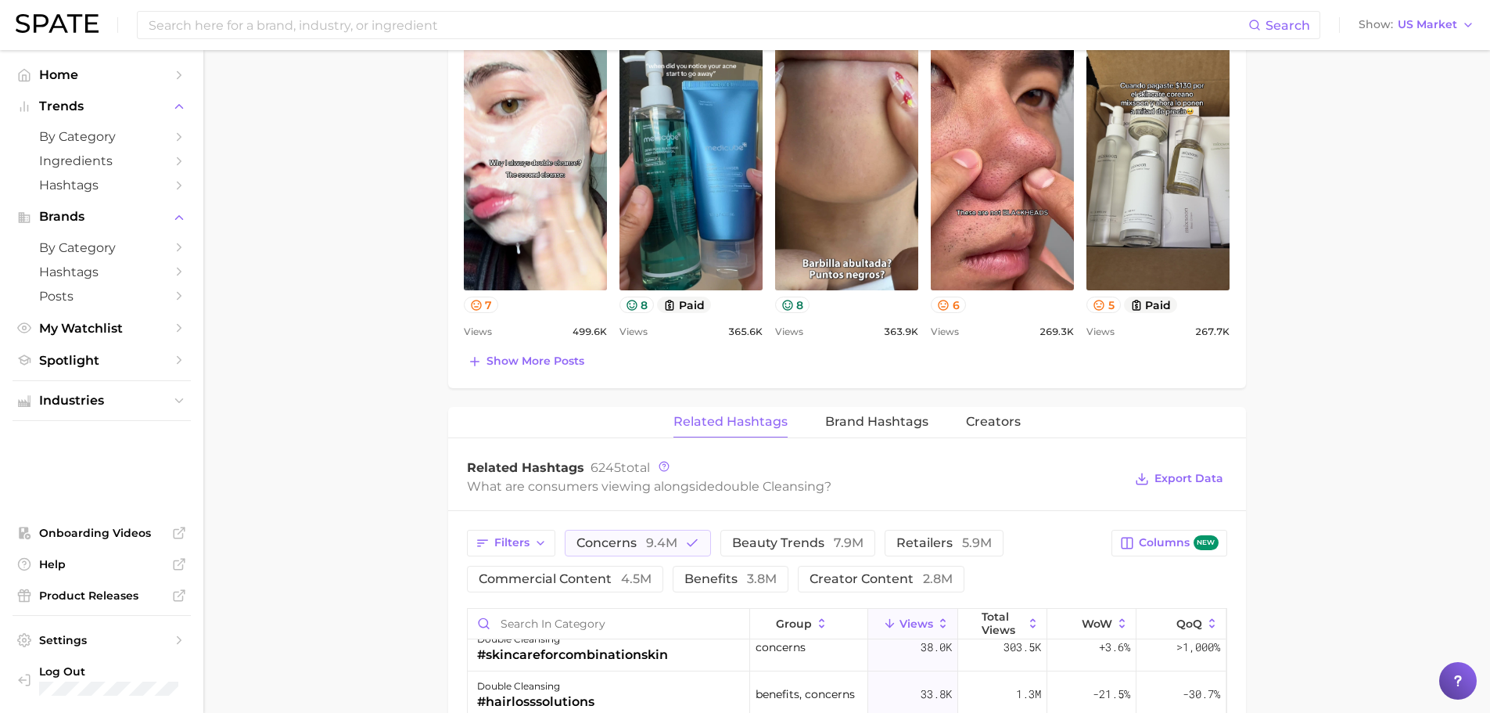
scroll to position [939, 0]
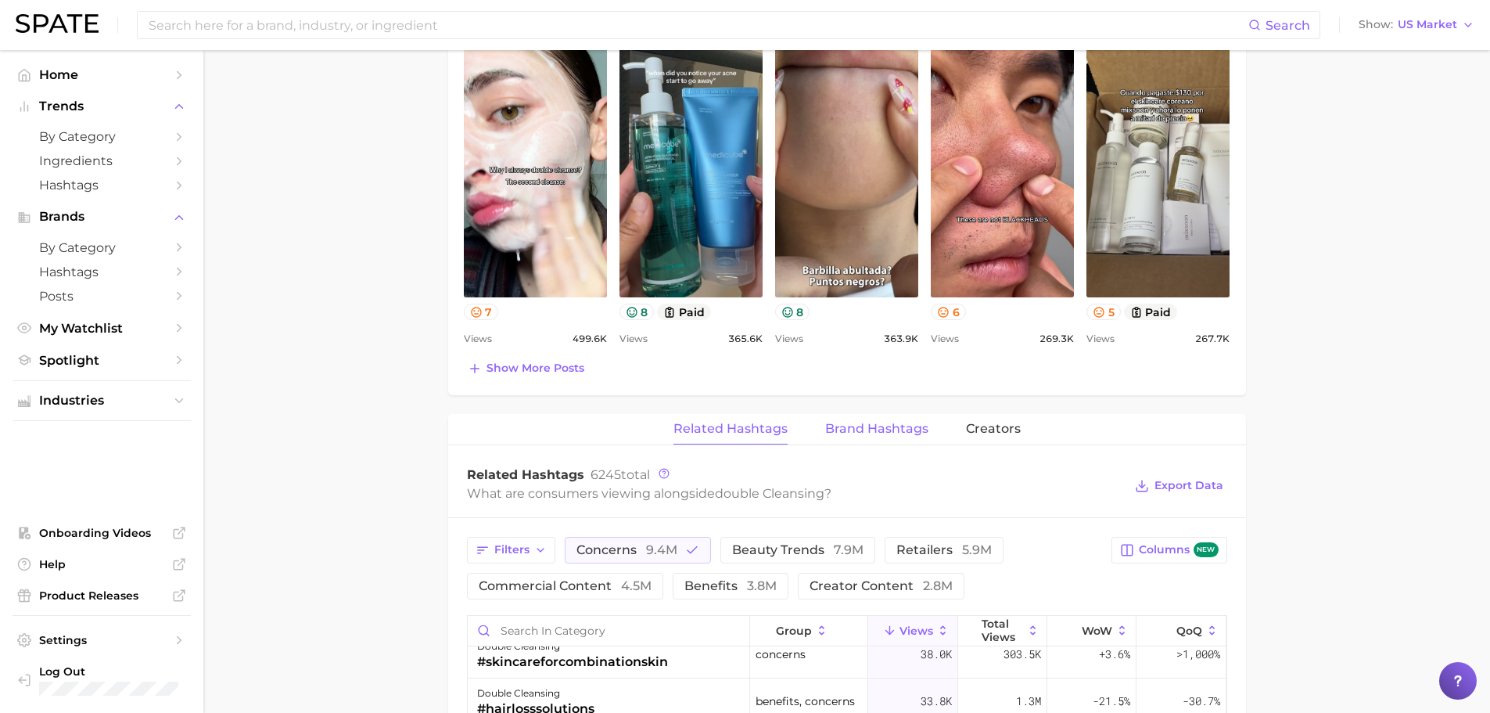
click at [892, 435] on span "Brand Hashtags" at bounding box center [876, 429] width 103 height 14
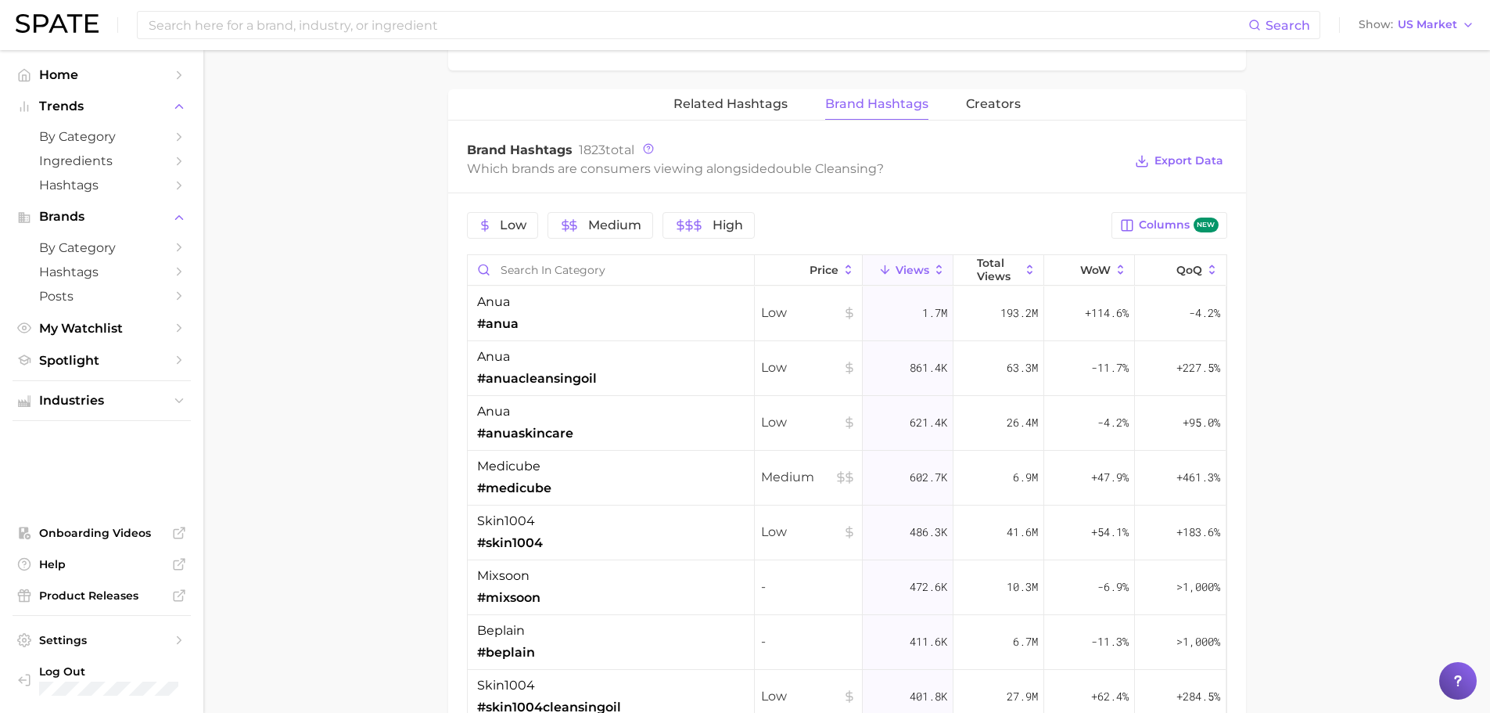
scroll to position [1145, 0]
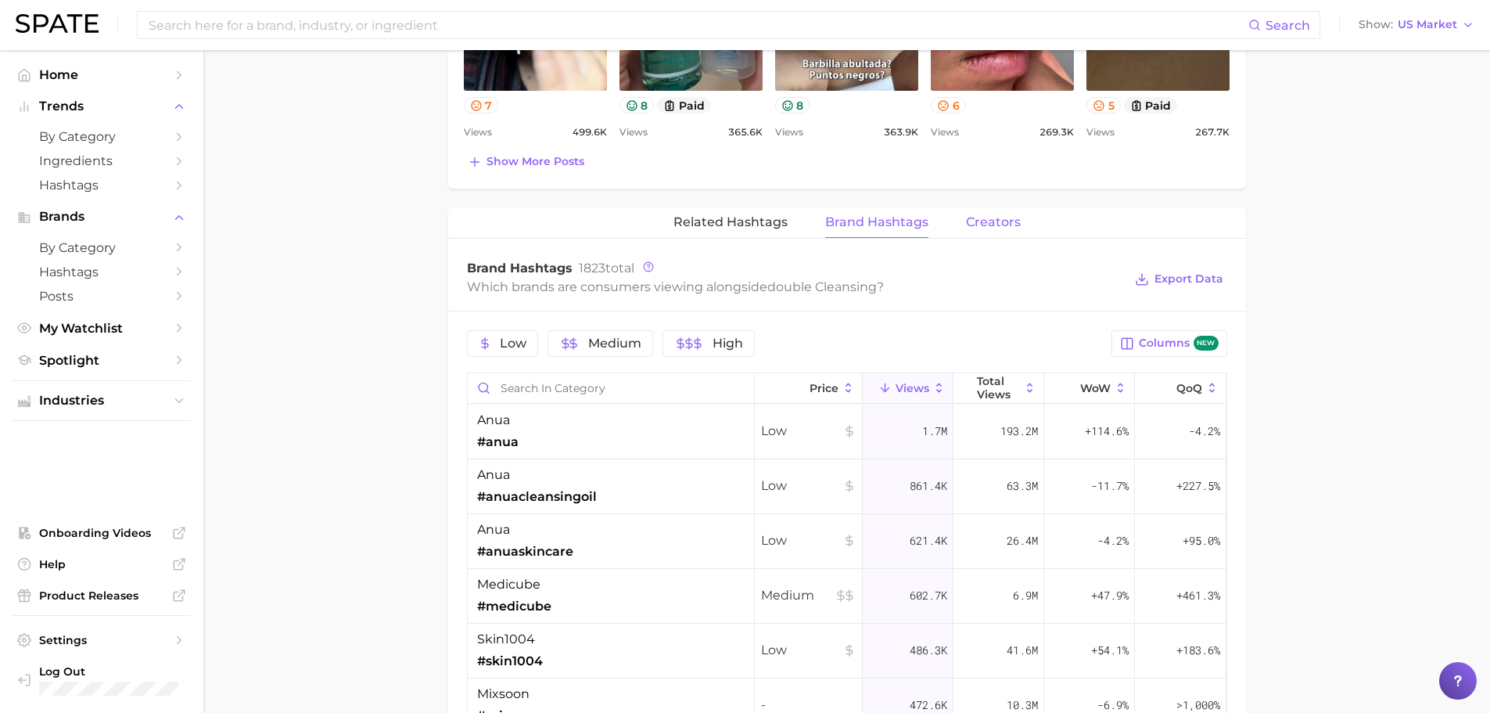
click at [1006, 221] on span "Creators" at bounding box center [993, 222] width 55 height 14
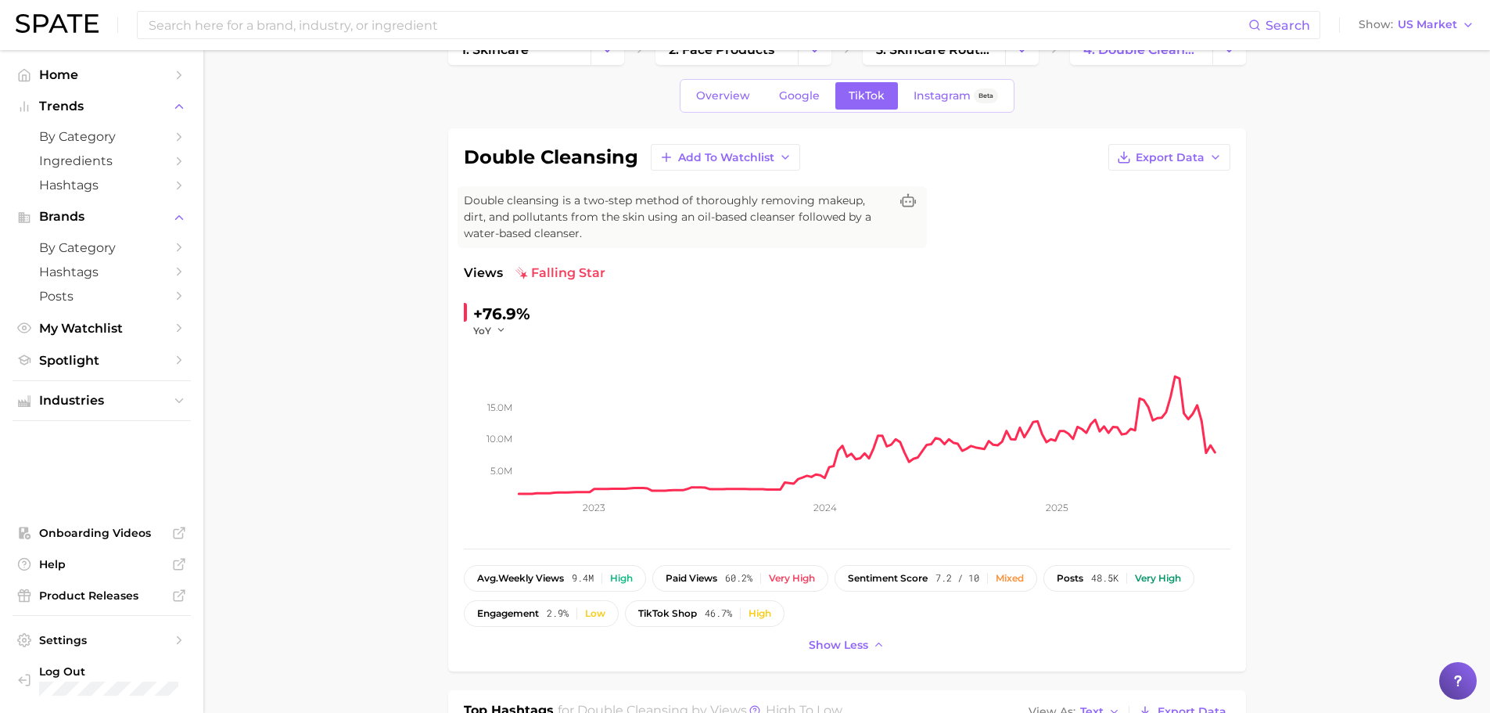
scroll to position [0, 0]
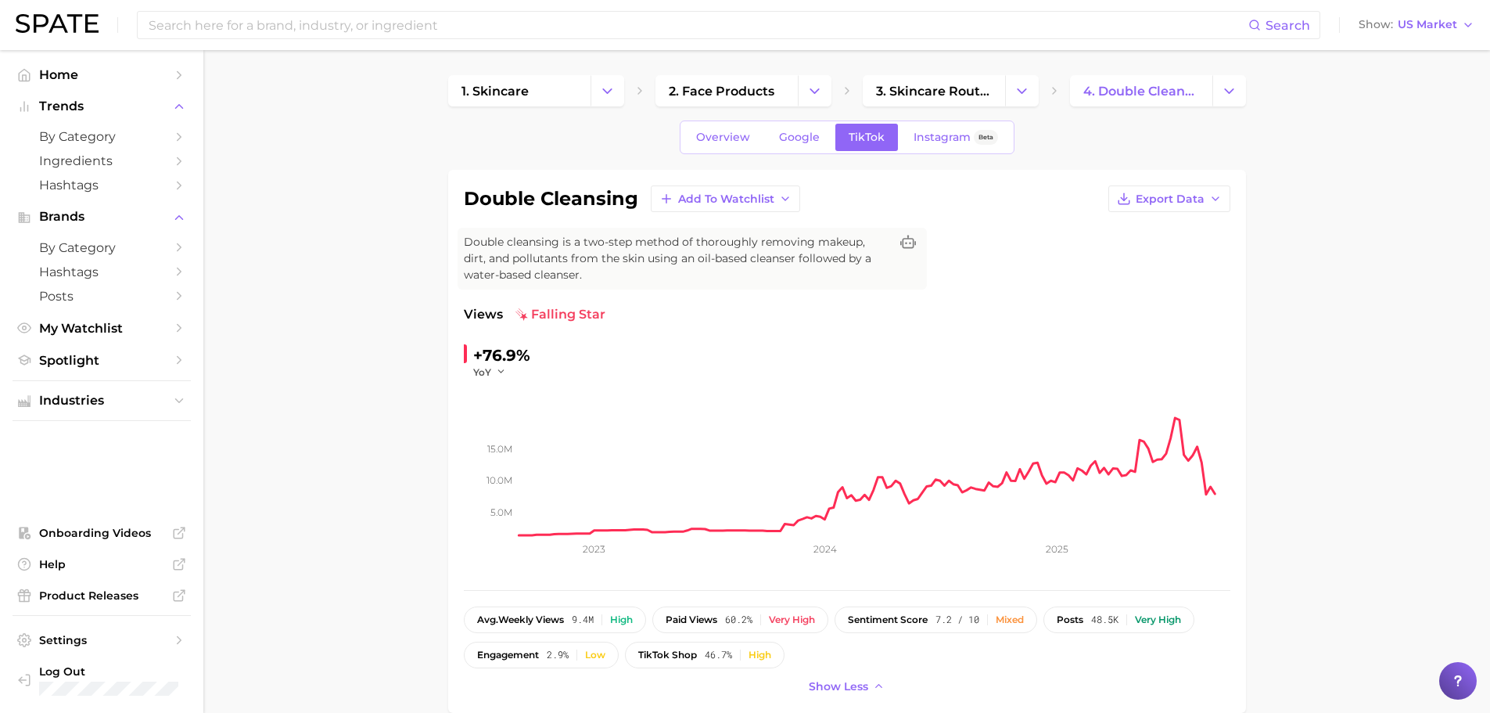
click at [356, 8] on div "Search Show US Market" at bounding box center [745, 25] width 1459 height 50
click at [360, 25] on input at bounding box center [698, 25] width 1102 height 27
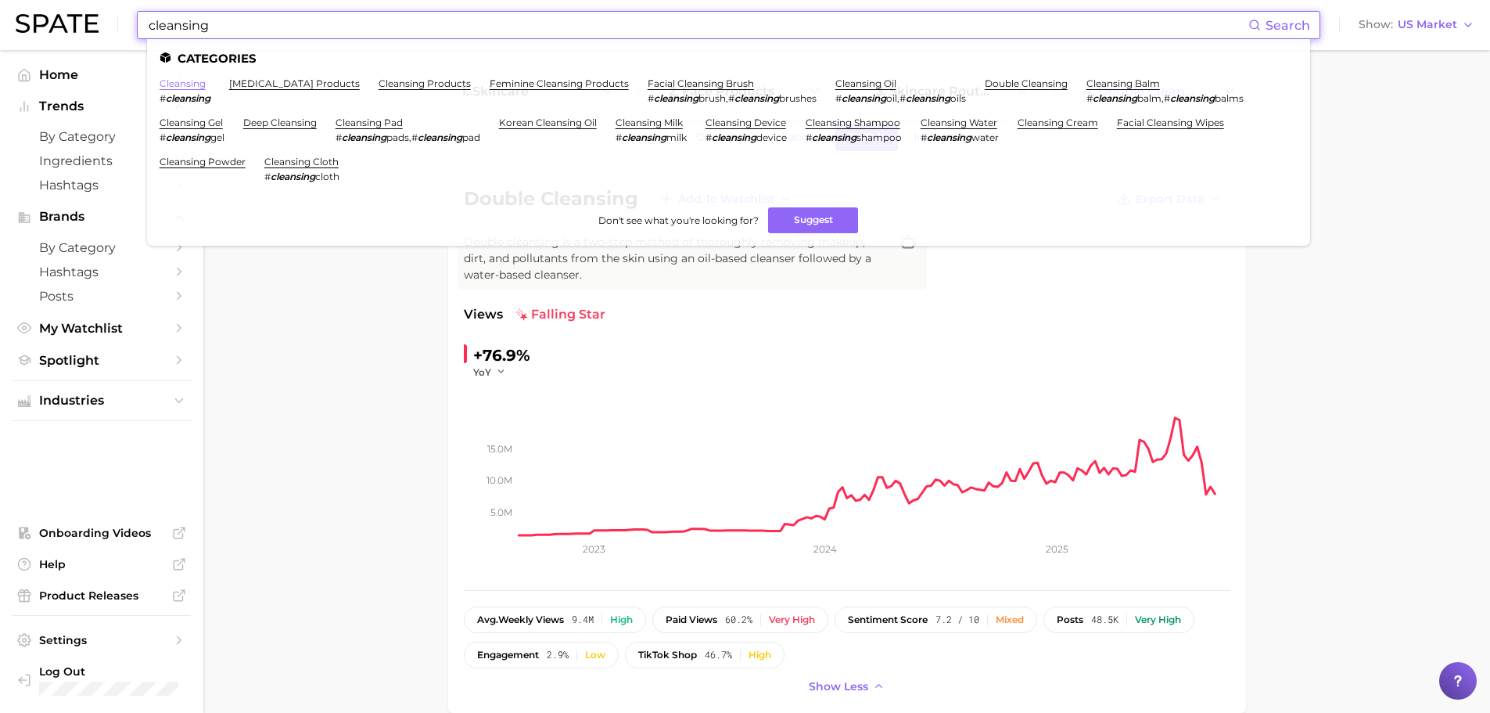
type input "cleansing"
click at [178, 83] on link "cleansing" at bounding box center [183, 83] width 46 height 12
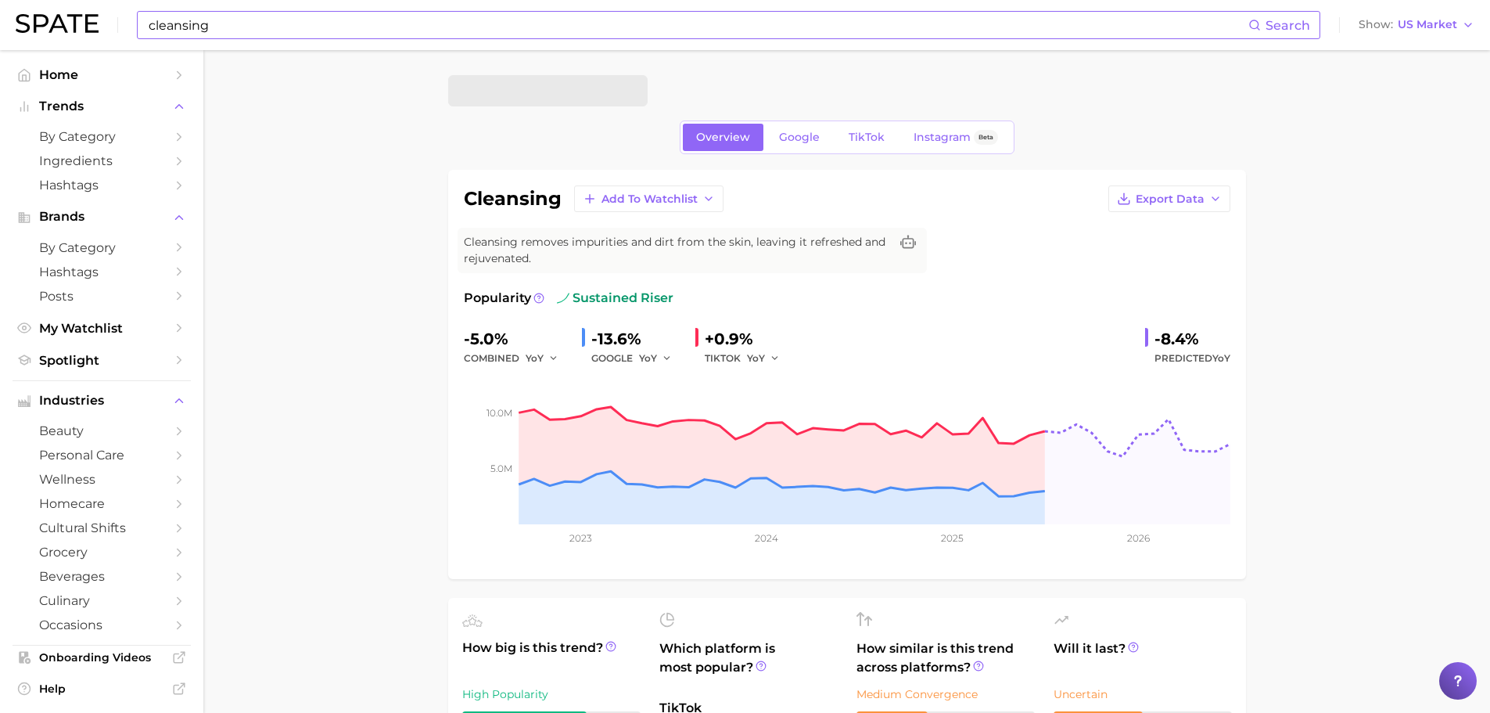
click at [854, 121] on div "Overview Google TikTok Instagram Beta" at bounding box center [847, 137] width 335 height 34
click at [854, 133] on span "TikTok" at bounding box center [867, 137] width 36 height 13
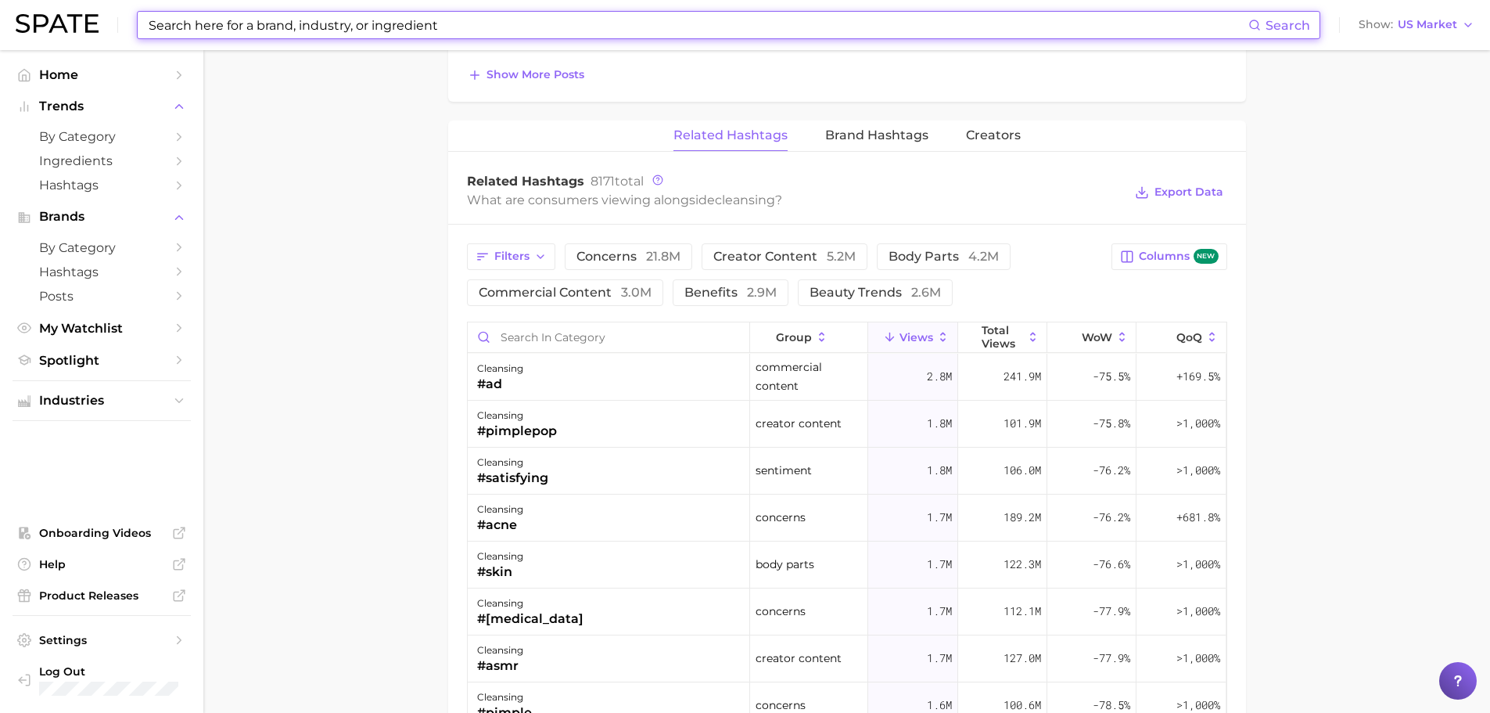
scroll to position [1095, 0]
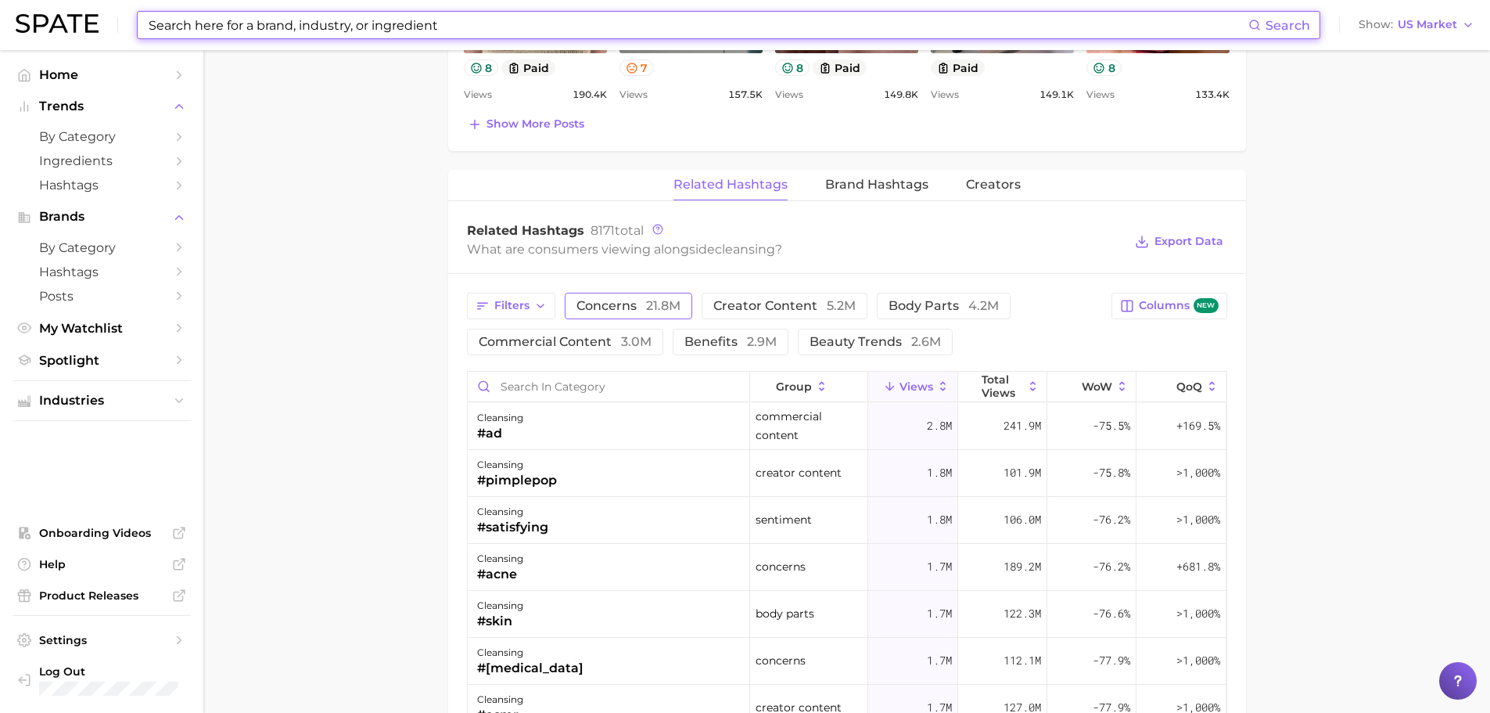
click at [603, 311] on span "concerns 21.8m" at bounding box center [629, 306] width 104 height 13
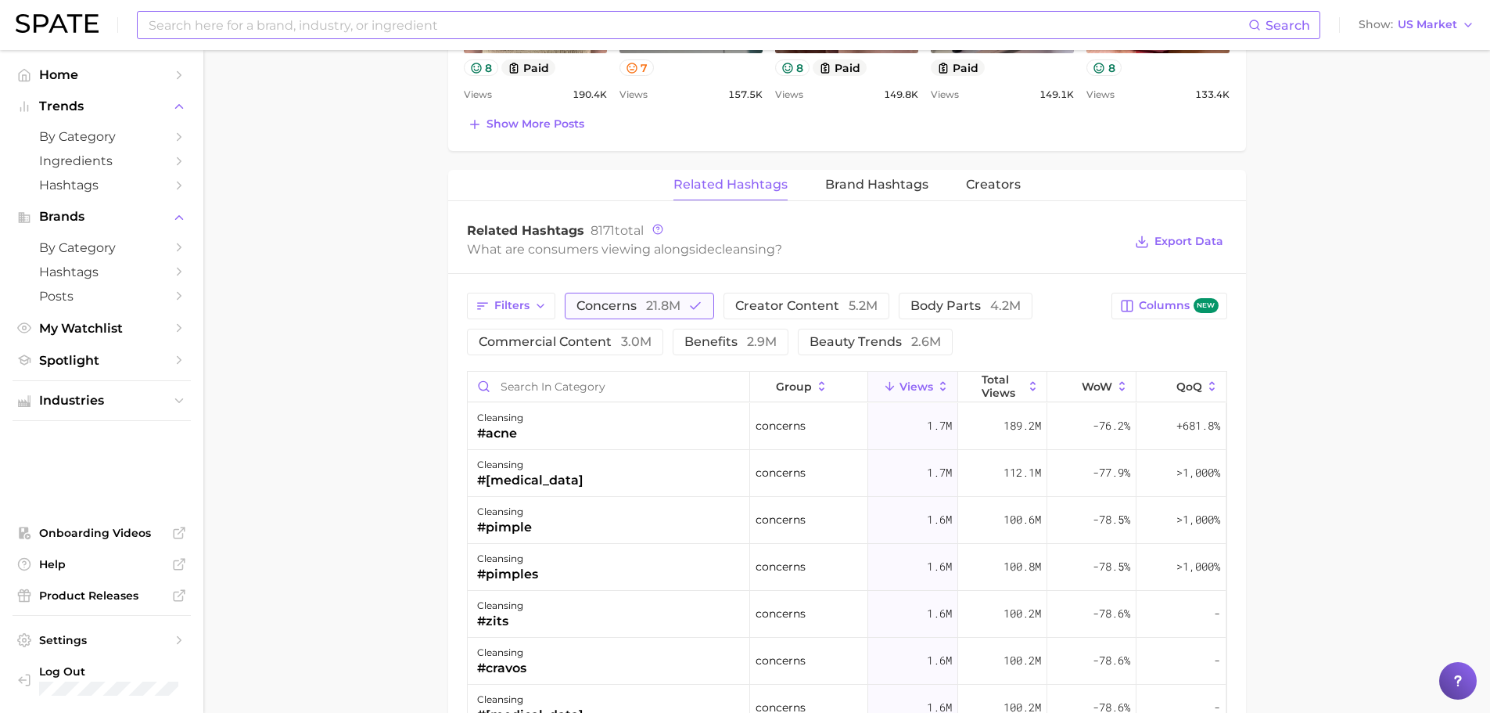
click at [630, 300] on span "concerns 21.8m" at bounding box center [629, 306] width 104 height 13
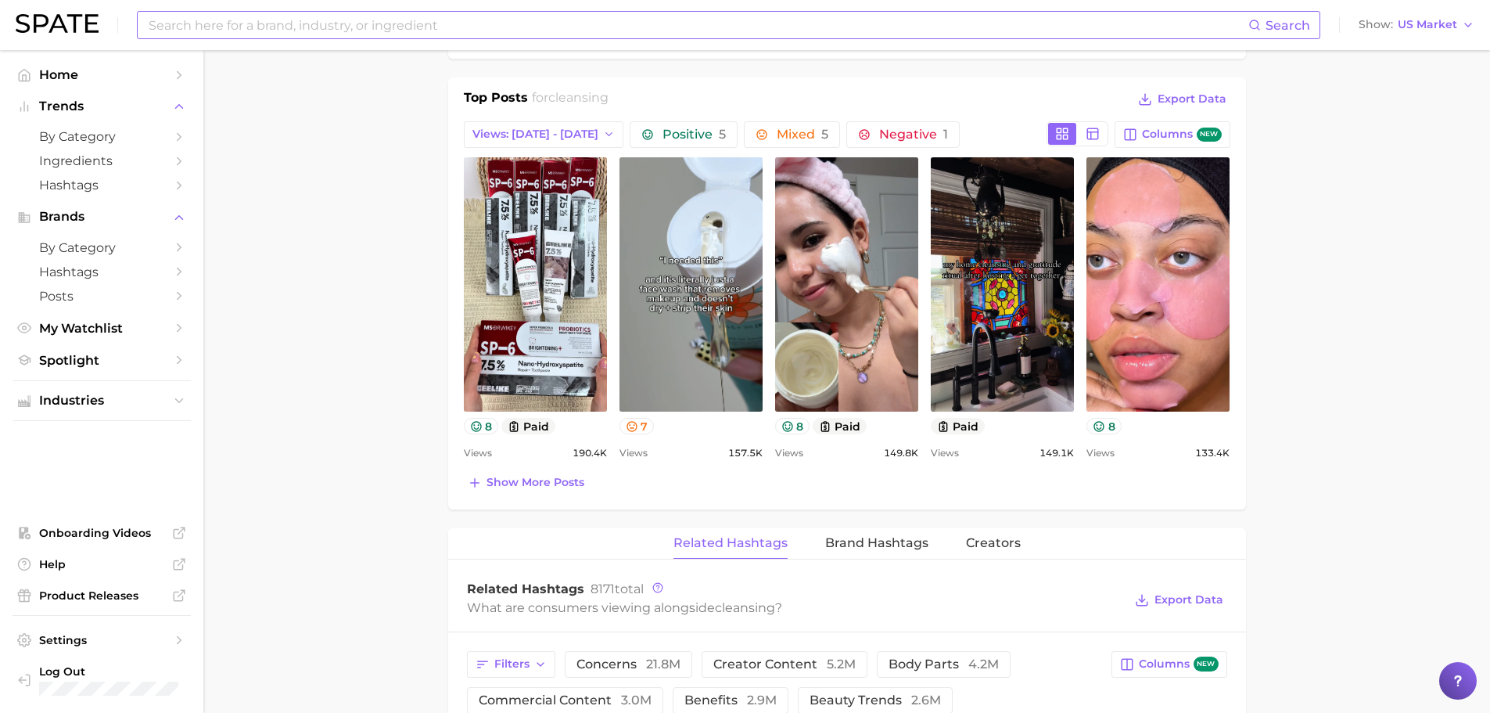
scroll to position [626, 0]
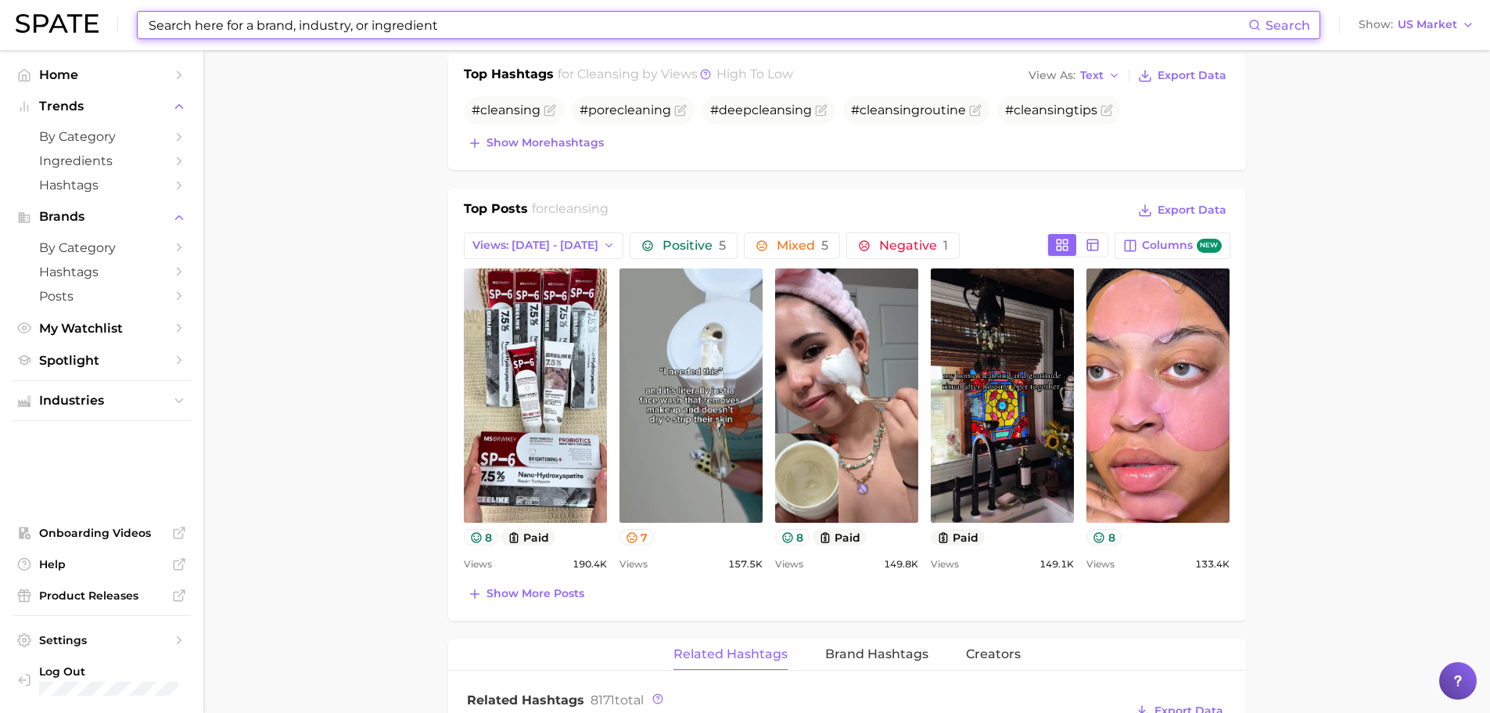
click at [418, 20] on input at bounding box center [698, 25] width 1102 height 27
type input "ㅇ"
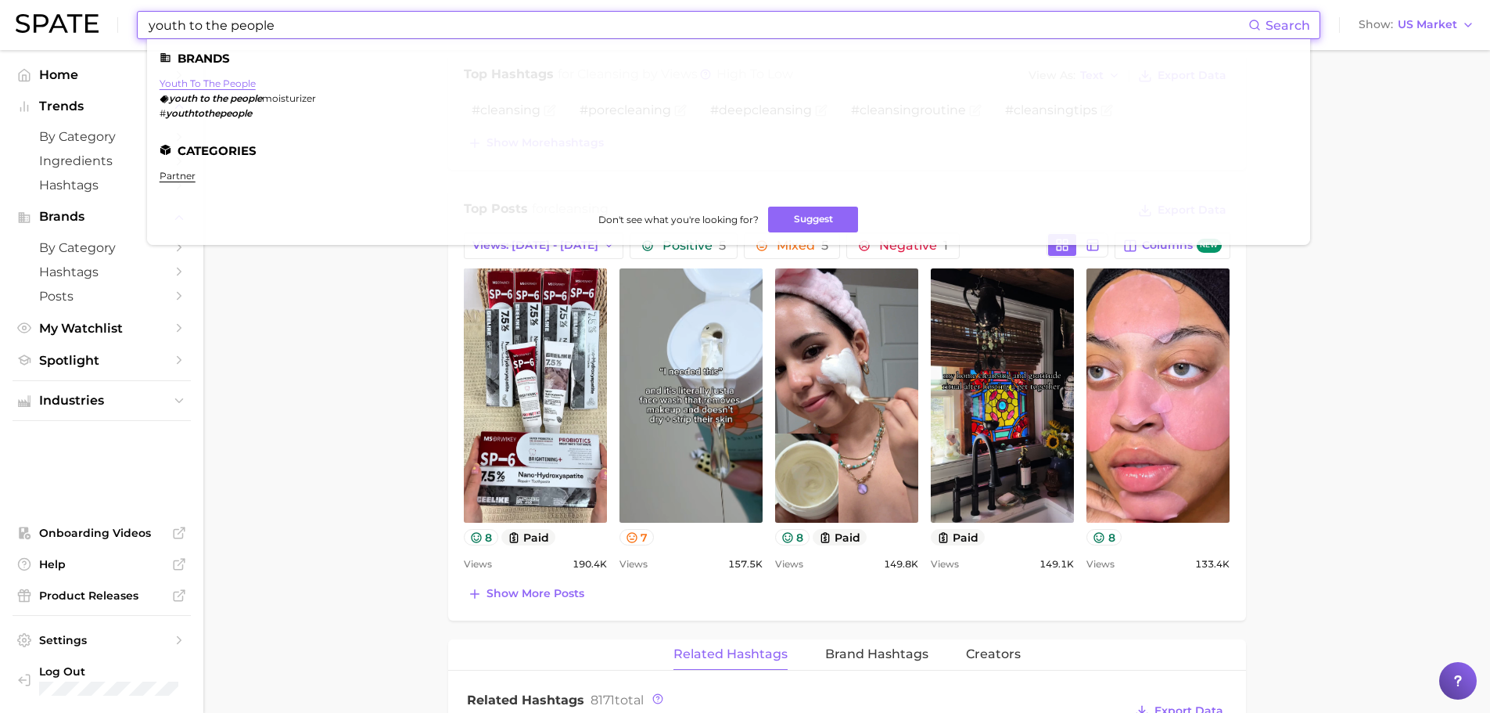
type input "youth to the people"
click at [244, 87] on link "youth to the people" at bounding box center [208, 83] width 96 height 12
